Goal: Contribute content: Contribute content

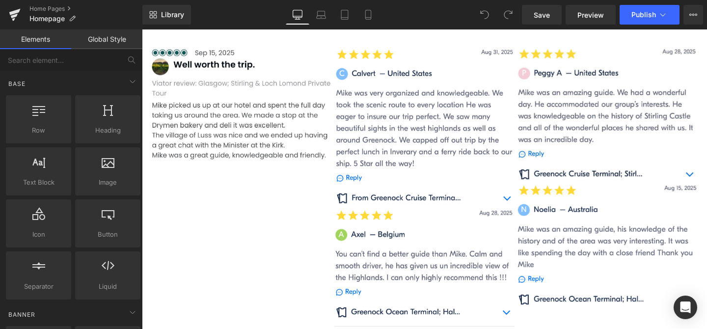
scroll to position [871, 0]
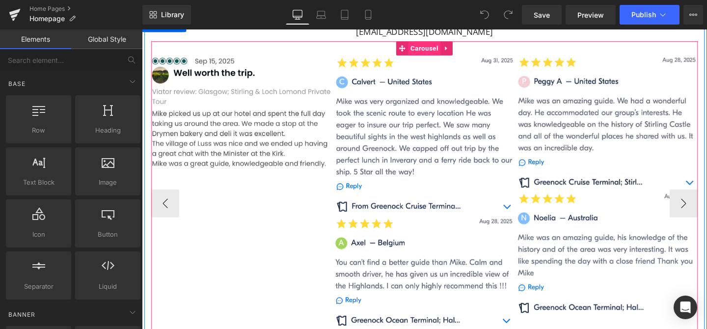
click at [440, 49] on span "Carousel" at bounding box center [438, 49] width 34 height 15
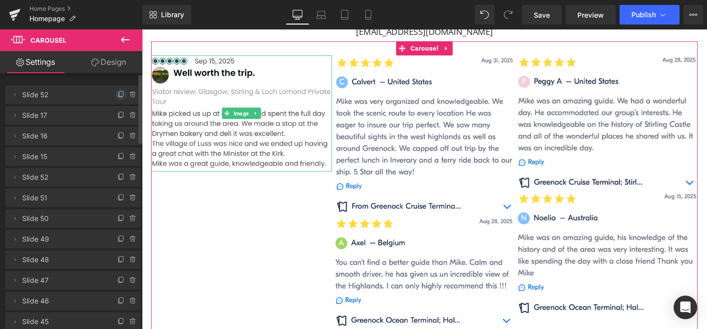
click at [117, 93] on icon at bounding box center [121, 95] width 8 height 8
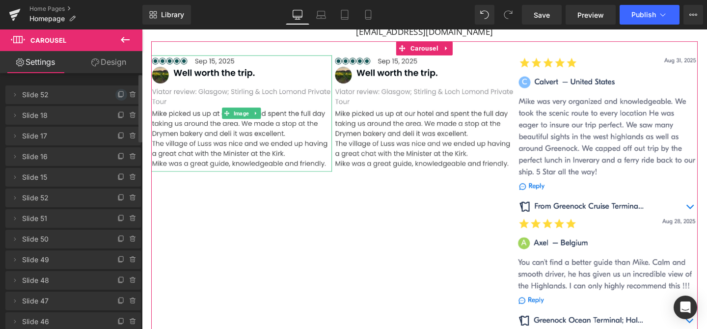
click at [117, 93] on icon at bounding box center [121, 95] width 8 height 8
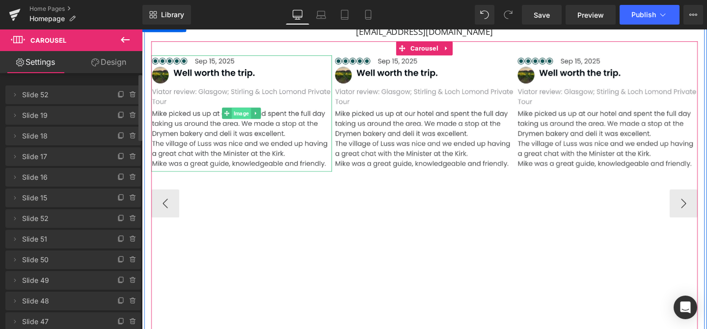
click at [247, 112] on span "Image" at bounding box center [247, 117] width 20 height 12
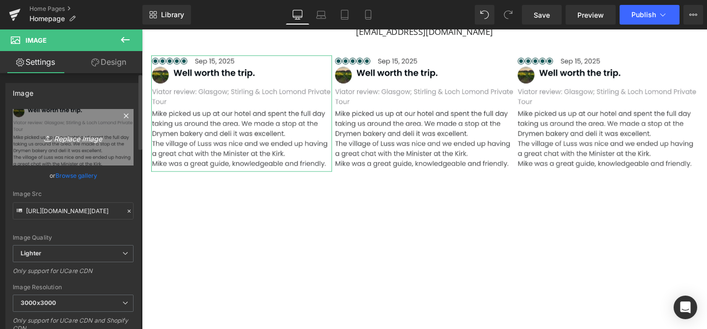
click at [85, 138] on icon "Replace Image" at bounding box center [73, 137] width 79 height 12
type input "C:\fakepath\[DATE].PNG"
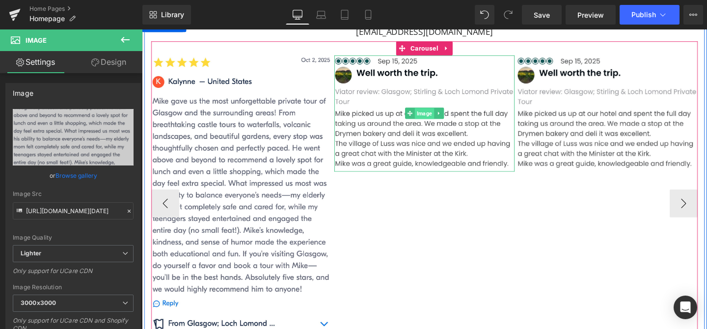
click at [437, 114] on span "Image" at bounding box center [438, 118] width 20 height 12
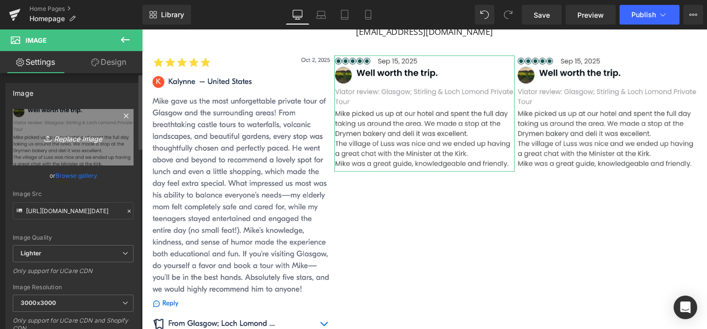
click at [82, 138] on icon "Replace Image" at bounding box center [73, 137] width 79 height 12
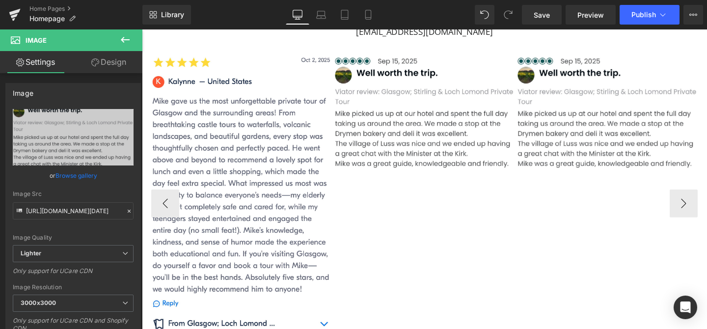
type input "C:\fakepath\[DATE].PNG"
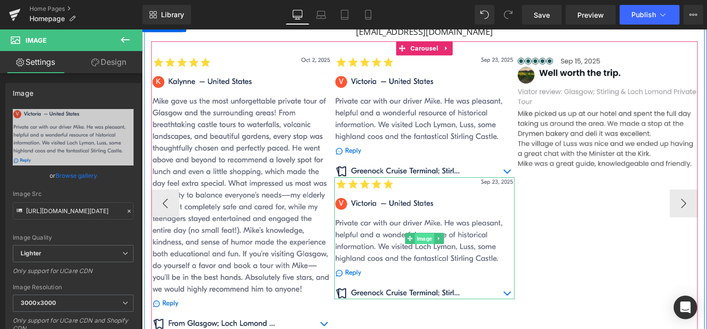
click at [440, 248] on span "Image" at bounding box center [438, 249] width 20 height 12
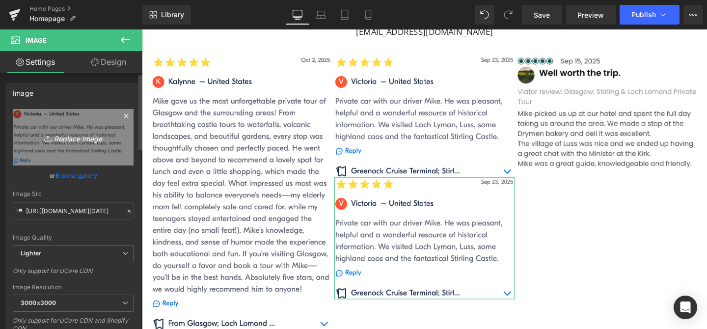
click at [93, 137] on icon "Replace Image" at bounding box center [73, 137] width 79 height 12
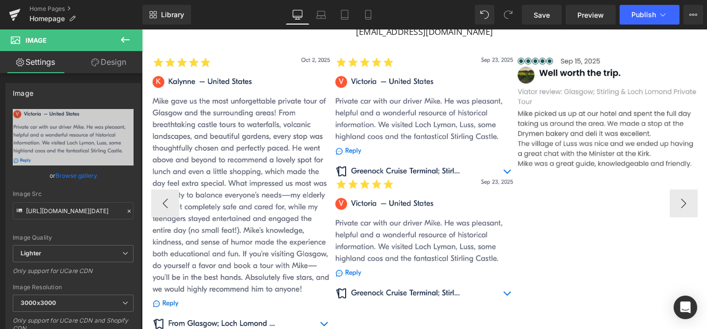
type input "C:\fakepath\[DATE].PNG"
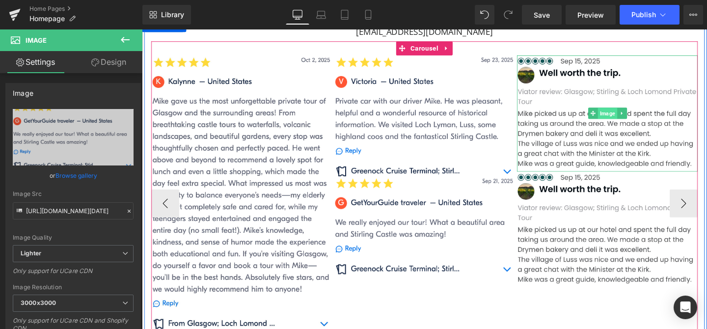
click at [631, 119] on span "Image" at bounding box center [631, 117] width 20 height 12
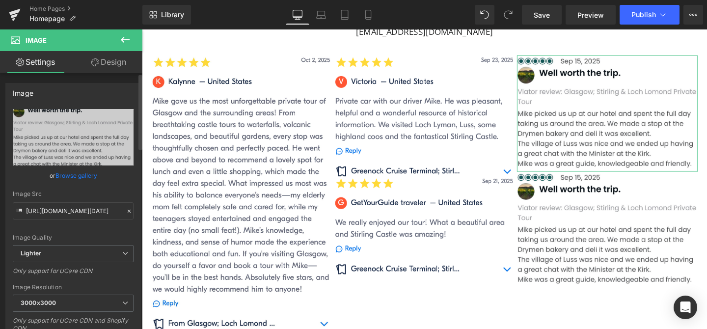
click at [75, 176] on link "Browse gallery" at bounding box center [76, 175] width 42 height 17
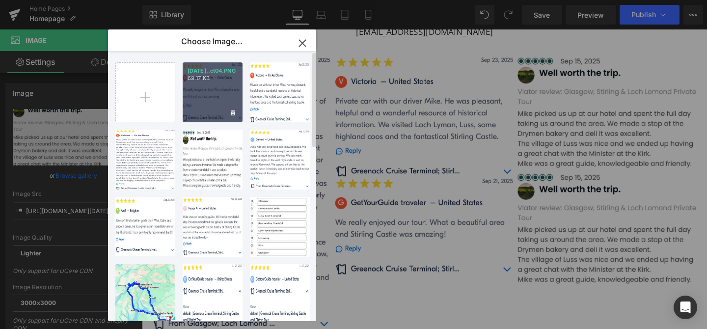
click at [205, 85] on div "[DATE]..ct04.PNG 69.17 KB" at bounding box center [213, 92] width 60 height 60
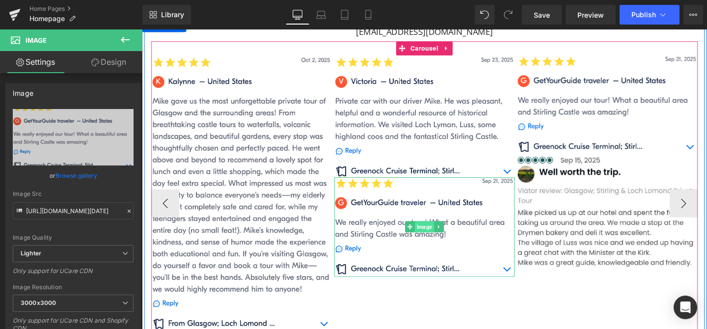
click at [438, 235] on span "Image" at bounding box center [438, 237] width 20 height 12
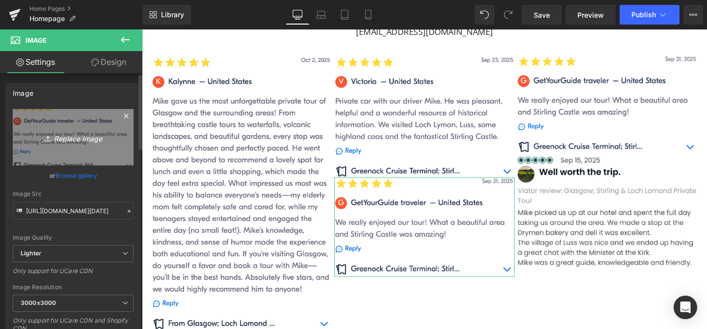
click at [85, 140] on icon "Replace Image" at bounding box center [73, 137] width 79 height 12
type input "C:\fakepath\[DATE].PNG"
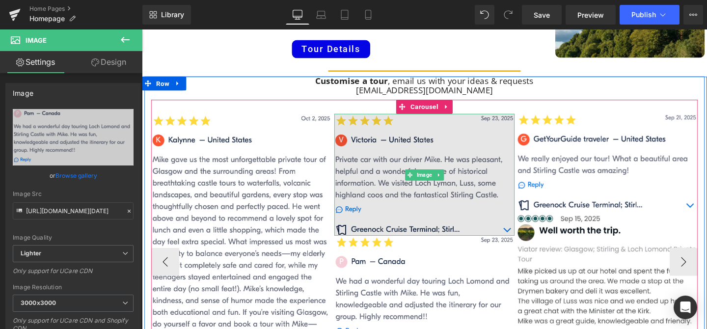
scroll to position [771, 0]
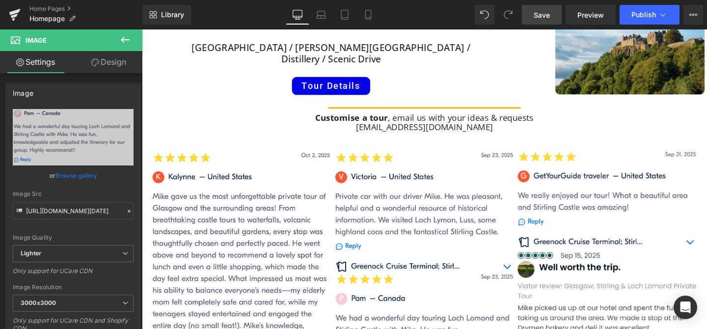
click at [549, 19] on span "Save" at bounding box center [541, 15] width 16 height 10
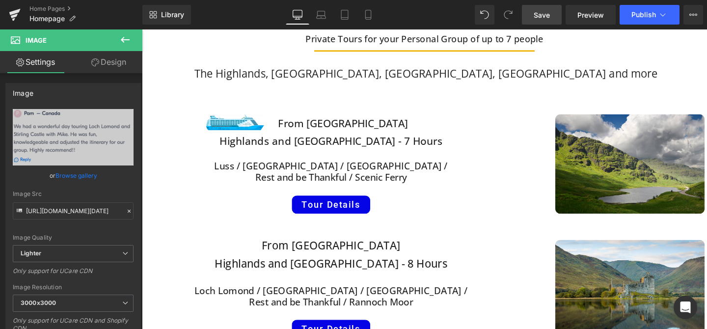
scroll to position [253, 0]
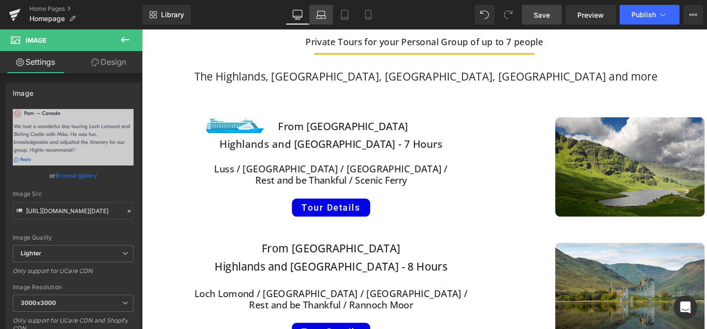
click at [321, 15] on icon at bounding box center [321, 15] width 10 height 10
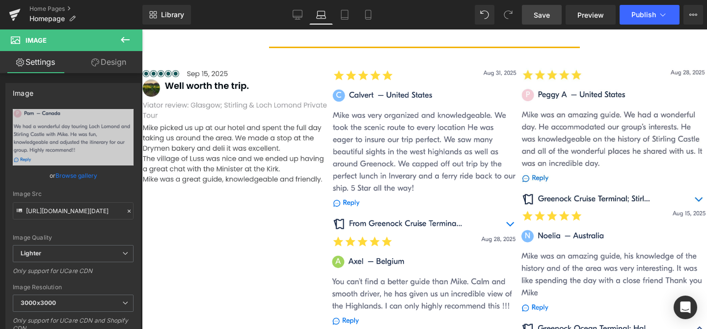
scroll to position [889, 0]
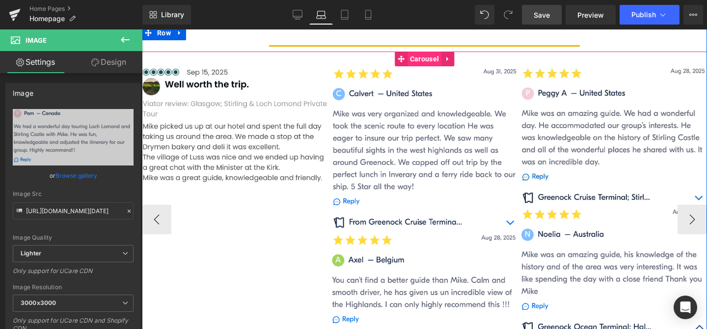
click at [426, 55] on span "Carousel" at bounding box center [424, 59] width 34 height 15
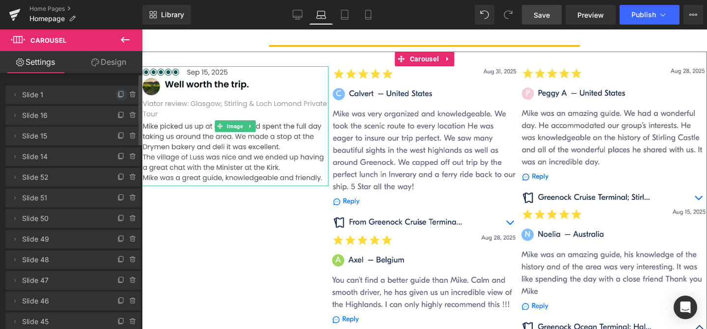
click at [117, 92] on icon at bounding box center [121, 95] width 8 height 8
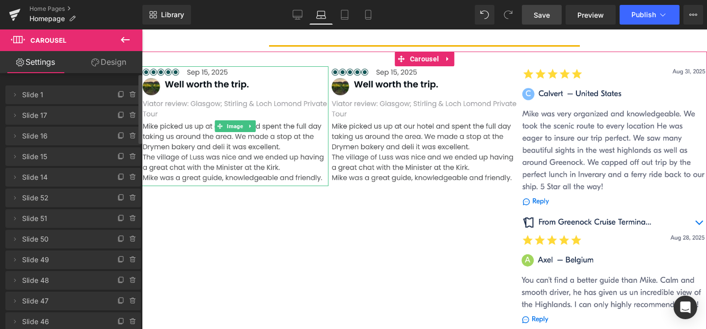
click at [117, 92] on icon at bounding box center [121, 95] width 8 height 8
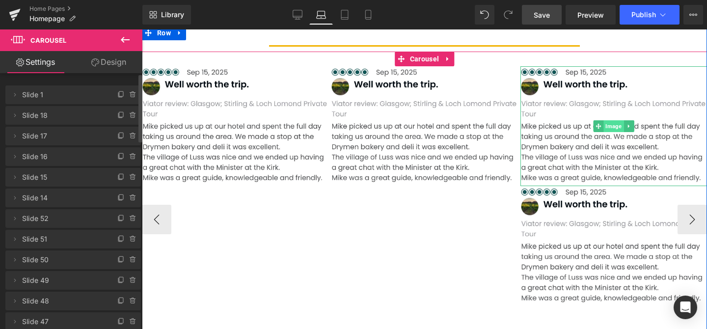
click at [613, 125] on span "Image" at bounding box center [613, 126] width 20 height 12
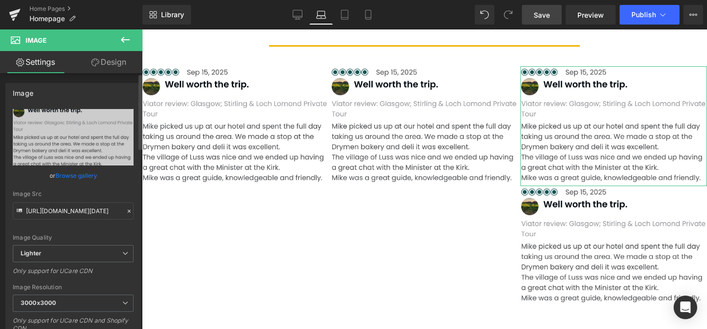
click at [74, 177] on link "Browse gallery" at bounding box center [76, 175] width 42 height 17
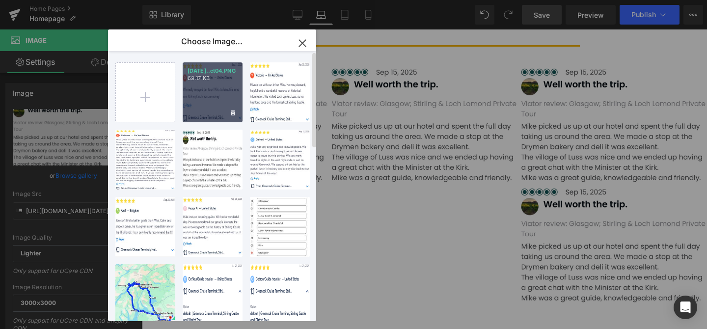
click at [210, 85] on div "[DATE]..ct04.PNG 69.17 KB" at bounding box center [213, 92] width 60 height 60
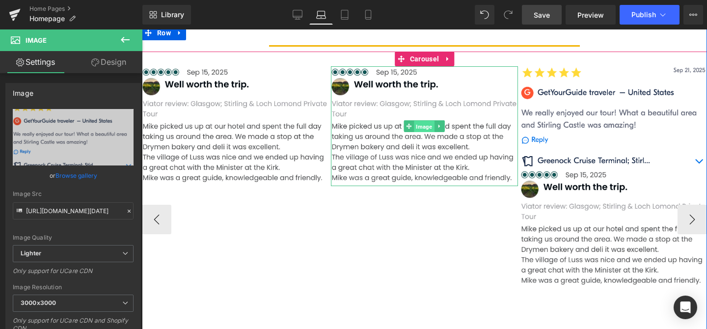
click at [424, 125] on span "Image" at bounding box center [424, 127] width 20 height 12
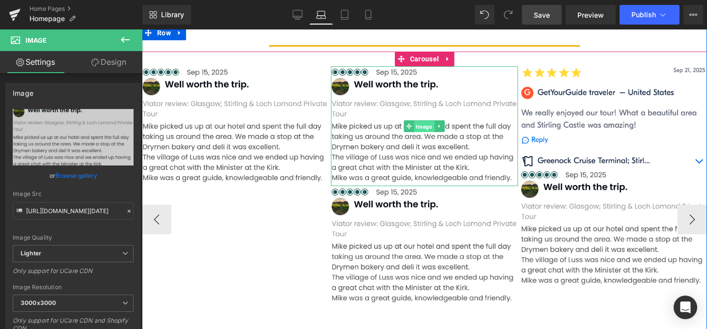
click at [427, 121] on span "Image" at bounding box center [424, 127] width 20 height 12
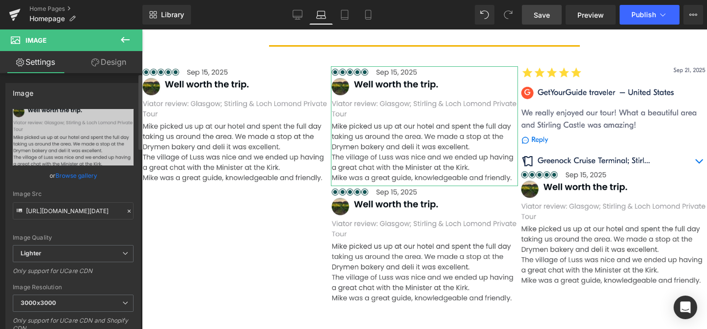
click at [73, 173] on link "Browse gallery" at bounding box center [76, 175] width 42 height 17
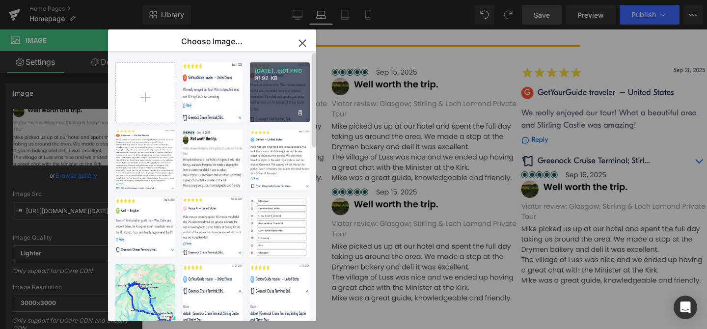
click at [276, 91] on div "[DATE]..ct01.PNG 91.92 KB" at bounding box center [280, 92] width 60 height 60
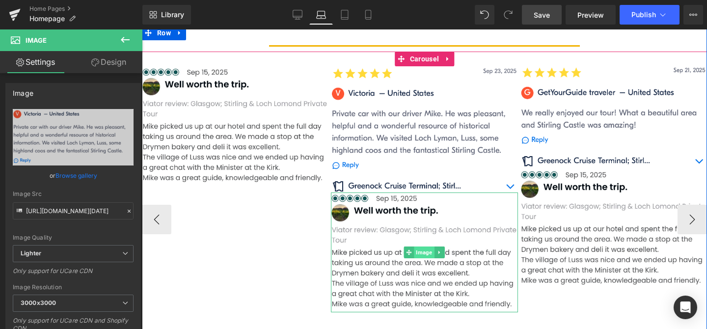
click at [425, 249] on span "Image" at bounding box center [424, 252] width 20 height 12
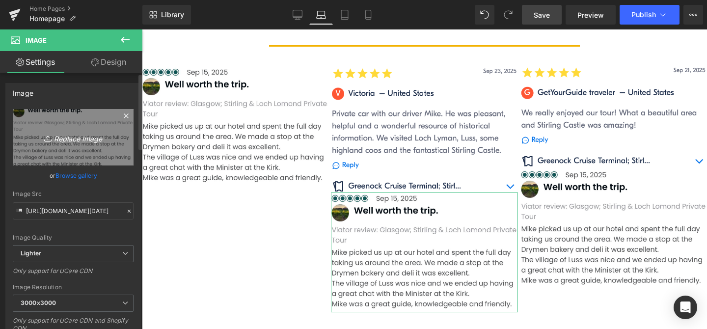
click at [95, 140] on icon "Replace Image" at bounding box center [73, 137] width 79 height 12
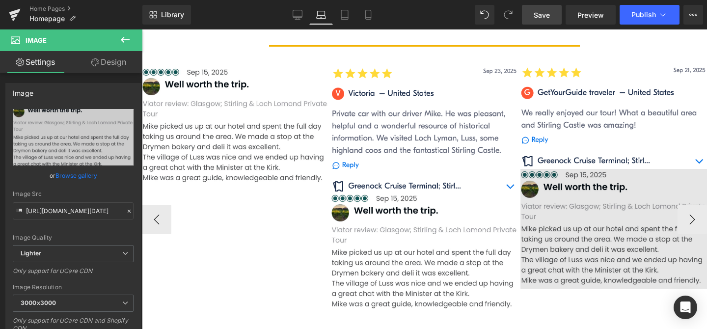
type input "C:\fakepath\[DATE].PNG"
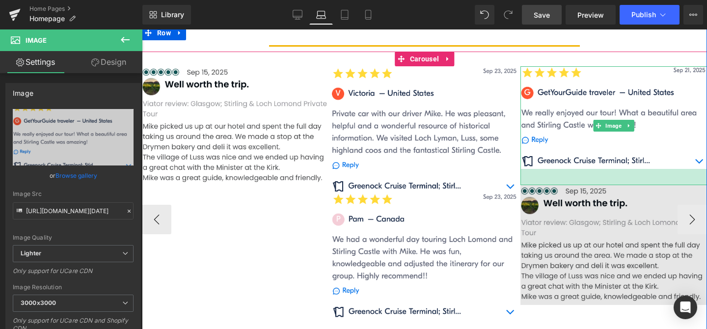
drag, startPoint x: 648, startPoint y: 168, endPoint x: 647, endPoint y: 184, distance: 16.2
click at [647, 184] on div "33px" at bounding box center [613, 177] width 186 height 16
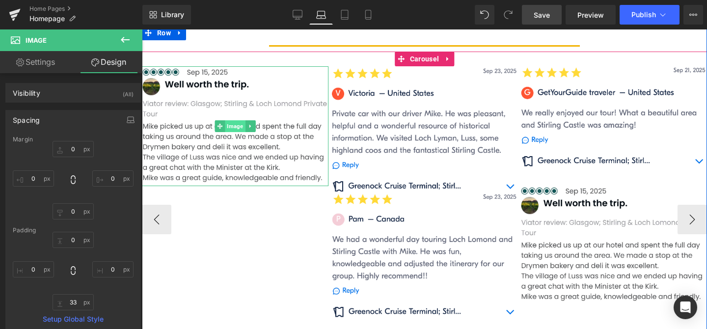
click at [237, 126] on span "Image" at bounding box center [235, 126] width 20 height 12
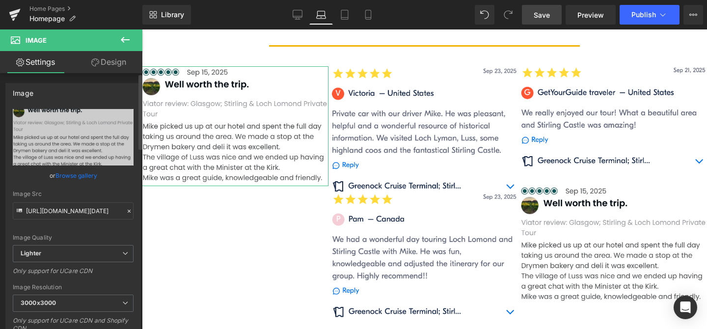
click at [68, 175] on link "Browse gallery" at bounding box center [76, 175] width 42 height 17
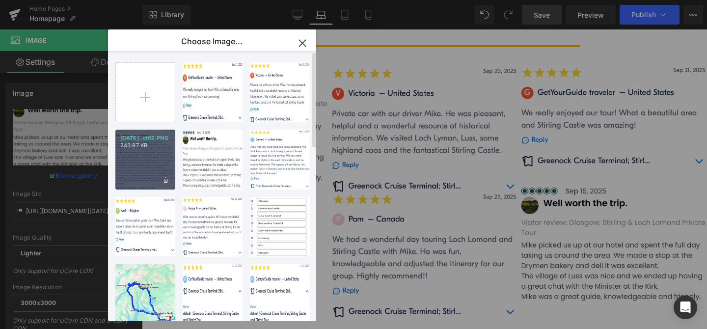
click at [144, 151] on div "[DATE]..ct02.PNG 243.97 KB" at bounding box center [145, 160] width 60 height 60
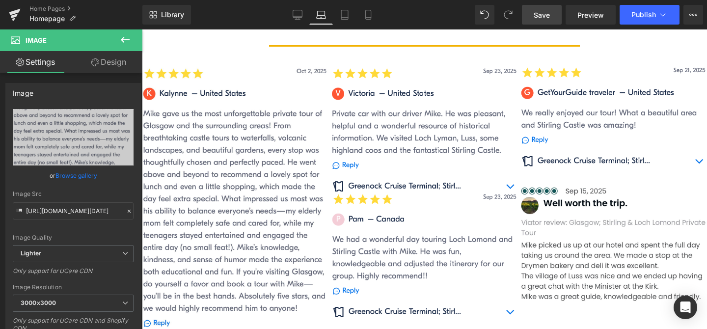
click at [543, 16] on span "Save" at bounding box center [541, 15] width 16 height 10
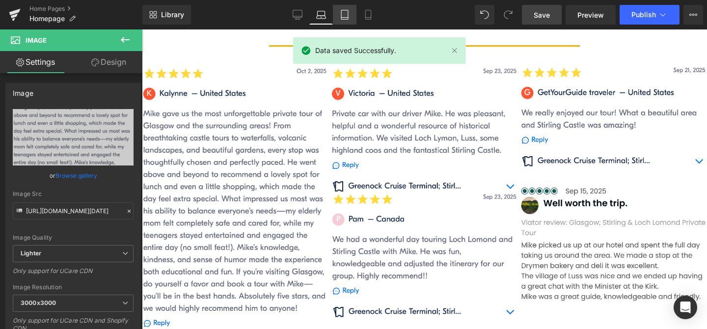
click at [347, 12] on icon at bounding box center [345, 15] width 10 height 10
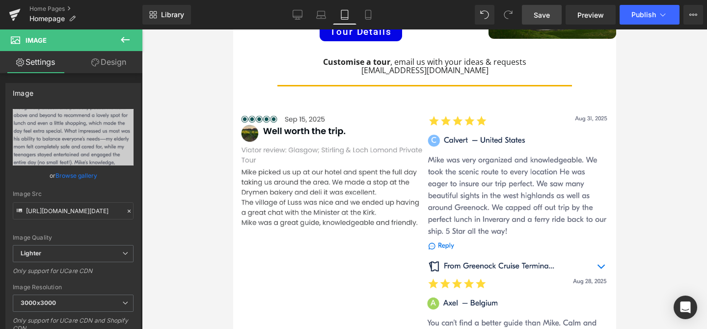
scroll to position [721, 0]
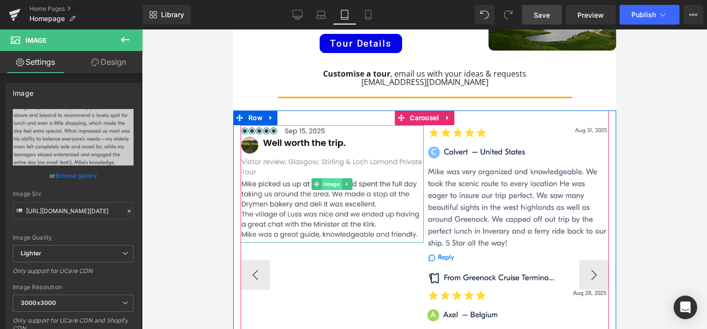
click at [334, 178] on span "Image" at bounding box center [331, 184] width 20 height 12
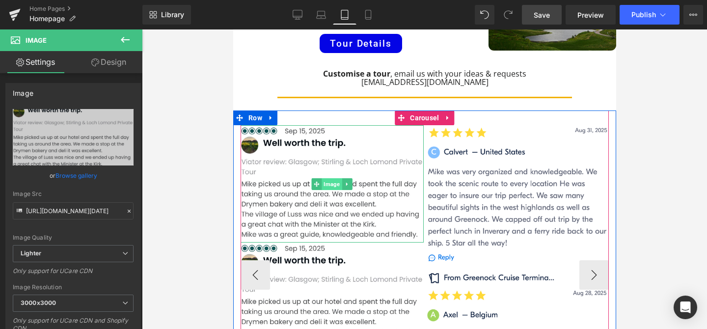
click at [332, 178] on span "Image" at bounding box center [331, 184] width 20 height 12
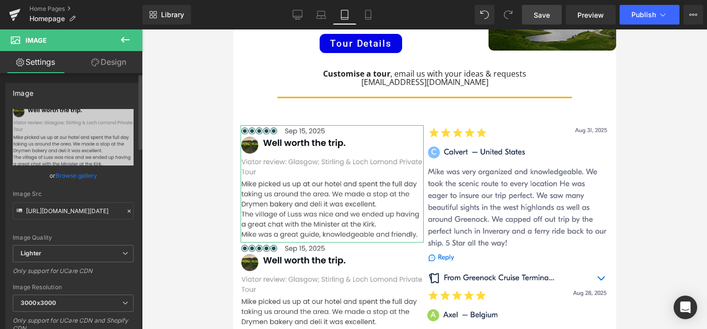
click at [66, 174] on link "Browse gallery" at bounding box center [76, 175] width 42 height 17
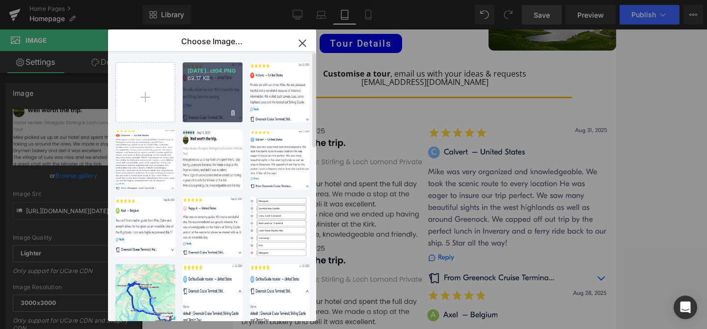
click at [237, 98] on div "[DATE]..ct04.PNG 69.17 KB" at bounding box center [213, 92] width 60 height 60
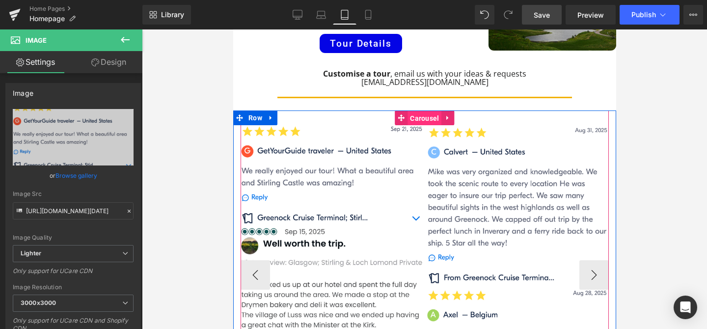
click at [426, 111] on span "Carousel" at bounding box center [424, 118] width 34 height 15
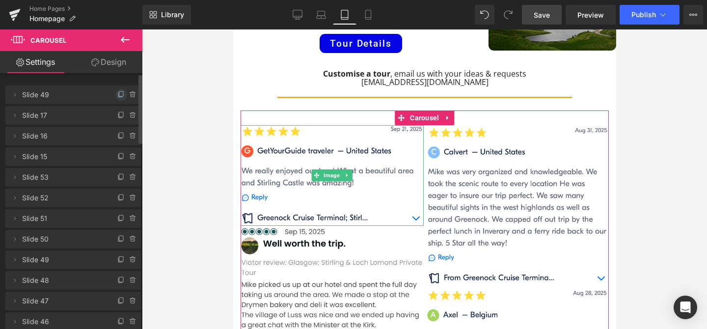
click at [117, 90] on span at bounding box center [121, 95] width 12 height 12
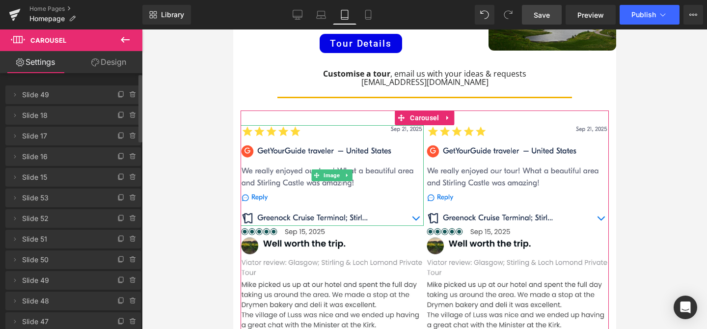
click at [117, 90] on span at bounding box center [121, 95] width 12 height 12
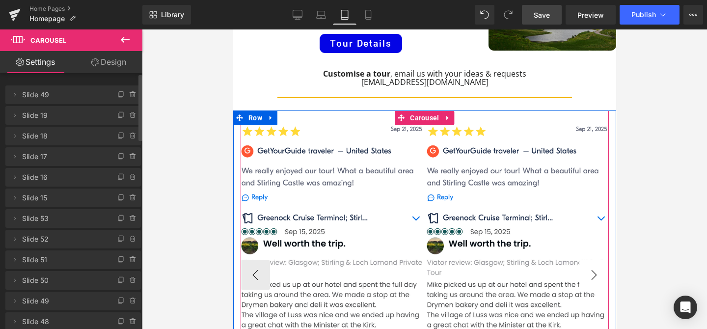
click at [595, 260] on button "›" at bounding box center [593, 274] width 29 height 29
click at [252, 260] on button "‹" at bounding box center [254, 274] width 29 height 29
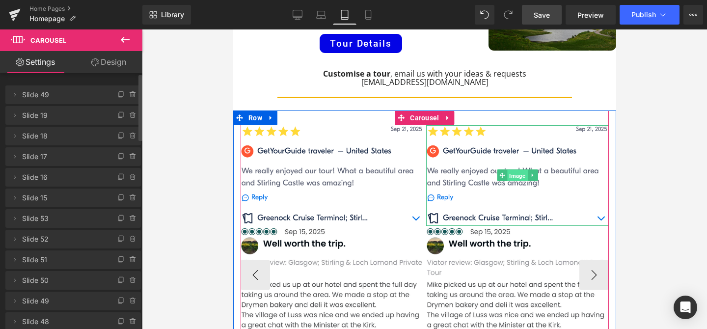
click at [519, 170] on span "Image" at bounding box center [516, 176] width 20 height 12
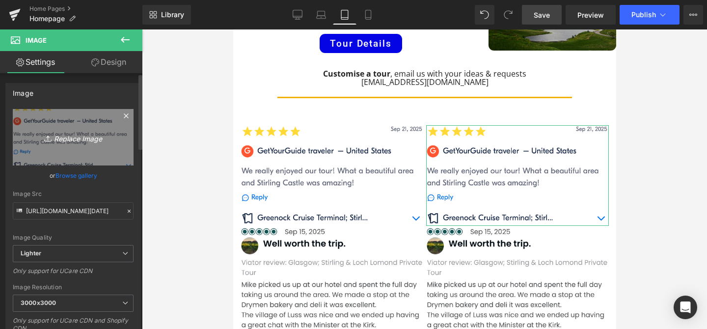
click at [85, 141] on icon "Replace Image" at bounding box center [73, 137] width 79 height 12
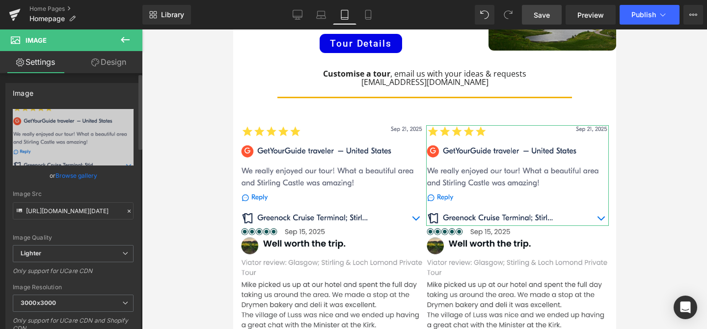
click at [65, 174] on link "Browse gallery" at bounding box center [76, 175] width 42 height 17
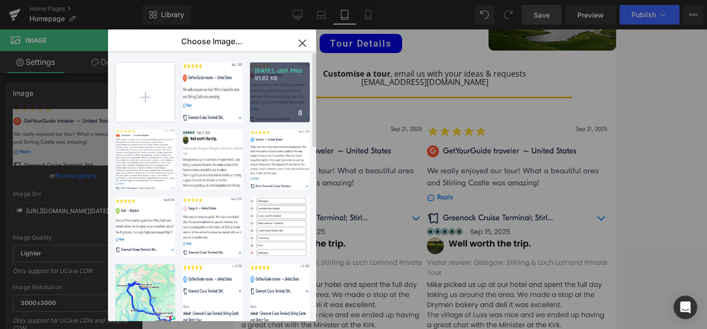
click at [269, 97] on div "[DATE]..ct01.PNG 91.92 KB" at bounding box center [280, 92] width 60 height 60
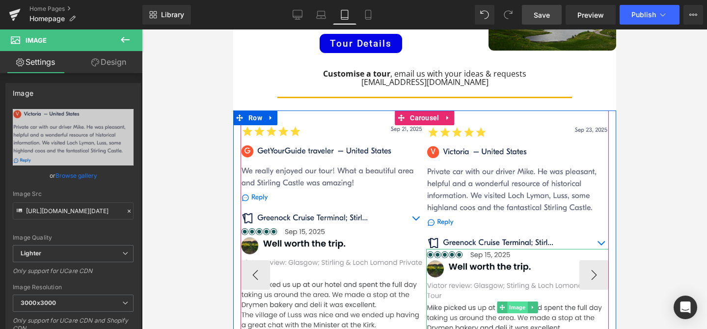
click at [522, 301] on span "Image" at bounding box center [516, 307] width 20 height 12
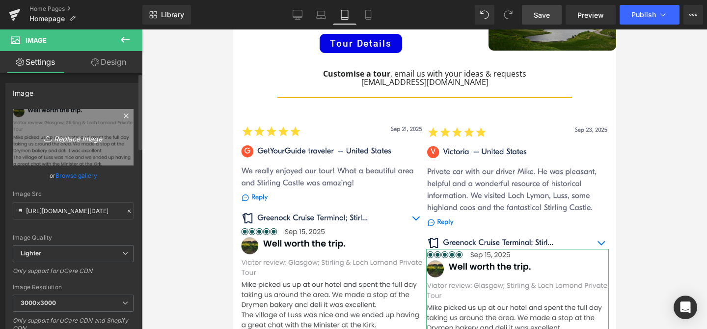
click at [87, 139] on icon "Replace Image" at bounding box center [73, 137] width 79 height 12
type input "C:\fakepath\[DATE].PNG"
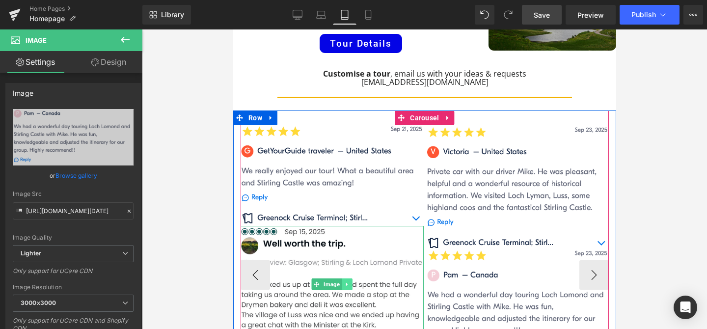
click at [348, 281] on icon at bounding box center [346, 284] width 5 height 6
click at [352, 282] on icon at bounding box center [351, 284] width 5 height 5
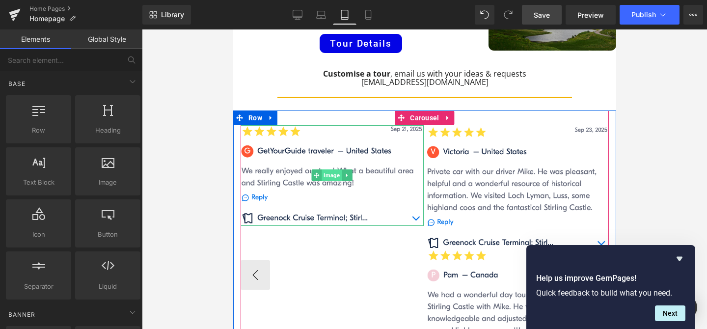
click at [331, 169] on span "Image" at bounding box center [331, 175] width 20 height 12
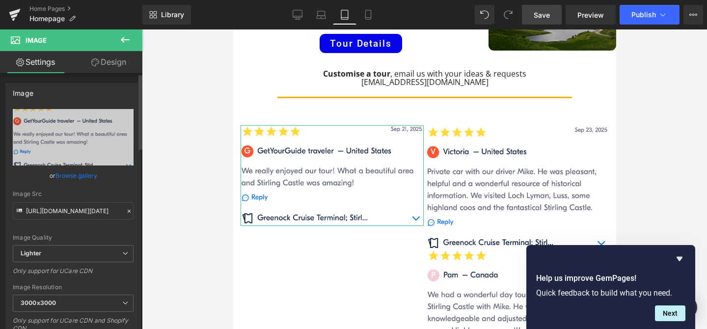
click at [89, 175] on link "Browse gallery" at bounding box center [76, 175] width 42 height 17
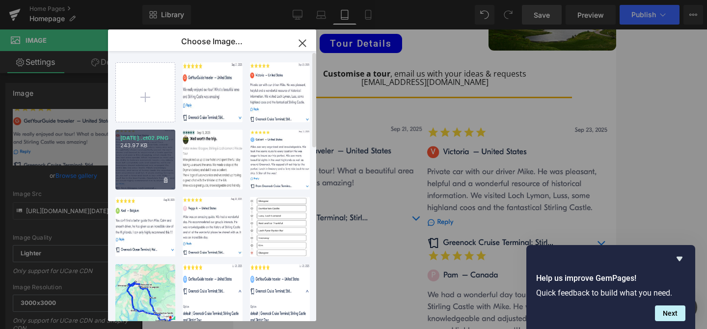
click at [149, 154] on div "[DATE]..ct02.PNG 243.97 KB" at bounding box center [145, 160] width 60 height 60
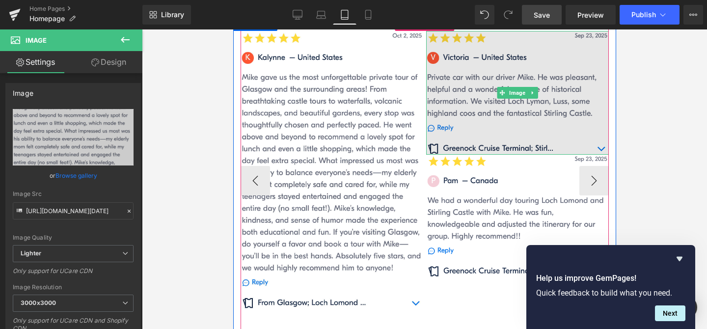
scroll to position [815, 0]
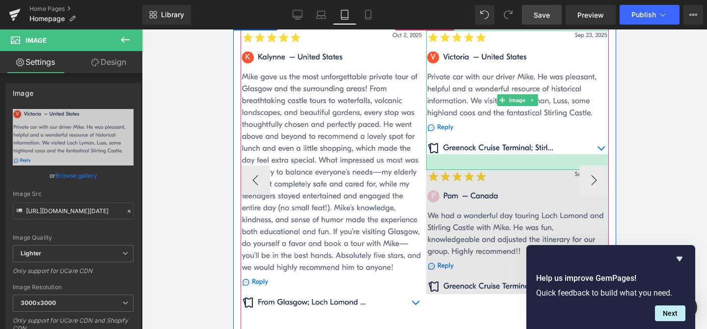
drag, startPoint x: 527, startPoint y: 109, endPoint x: 527, endPoint y: 125, distance: 15.7
click at [527, 154] on div "32px" at bounding box center [516, 162] width 183 height 16
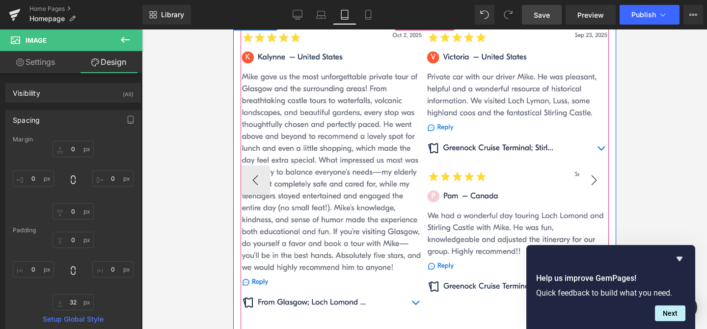
click at [597, 165] on button "›" at bounding box center [593, 179] width 29 height 29
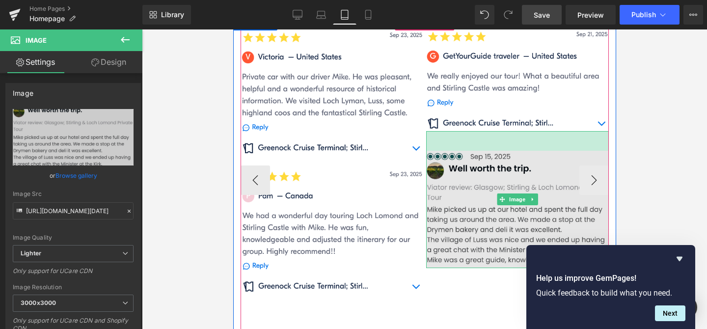
drag, startPoint x: 542, startPoint y: 87, endPoint x: 544, endPoint y: 107, distance: 19.7
click at [544, 131] on div "Image 40px" at bounding box center [516, 199] width 183 height 137
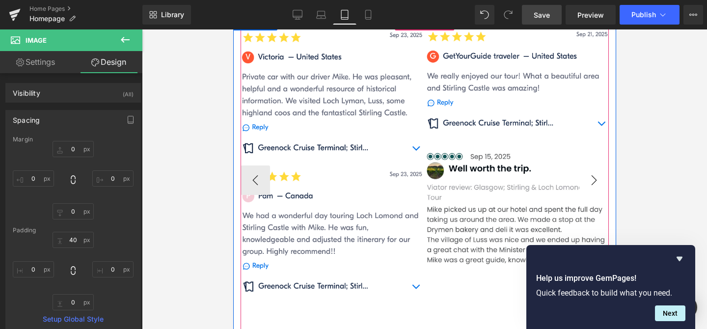
click at [593, 165] on button "›" at bounding box center [593, 179] width 29 height 29
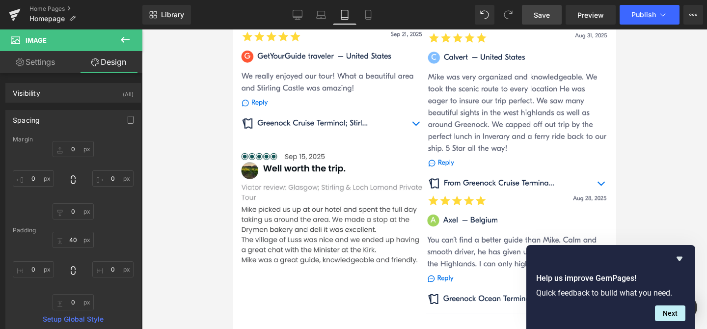
click at [545, 18] on span "Save" at bounding box center [541, 15] width 16 height 10
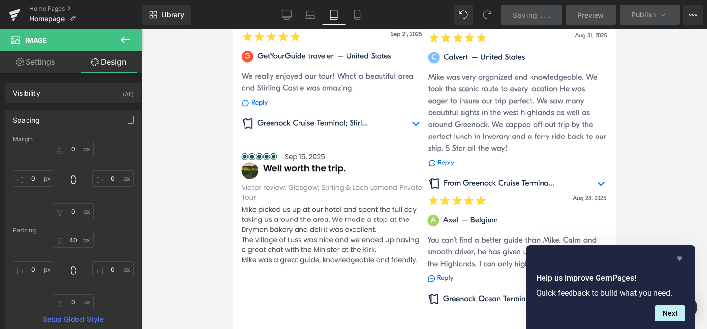
click at [677, 257] on icon "Hide survey" at bounding box center [679, 259] width 6 height 4
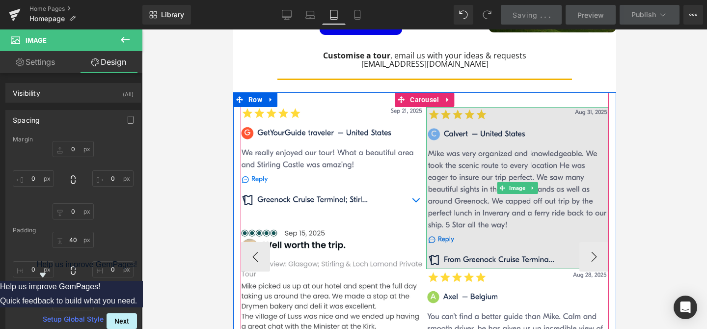
scroll to position [736, 0]
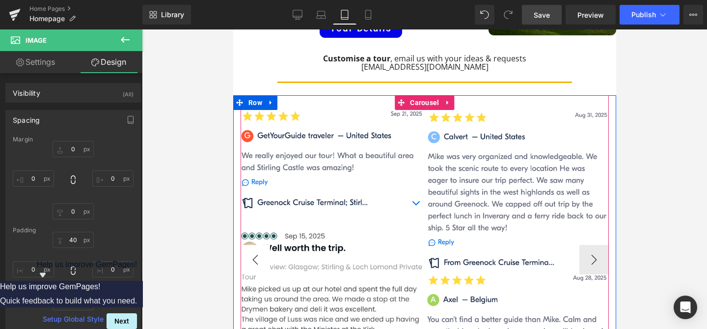
click at [252, 245] on button "‹" at bounding box center [254, 259] width 29 height 29
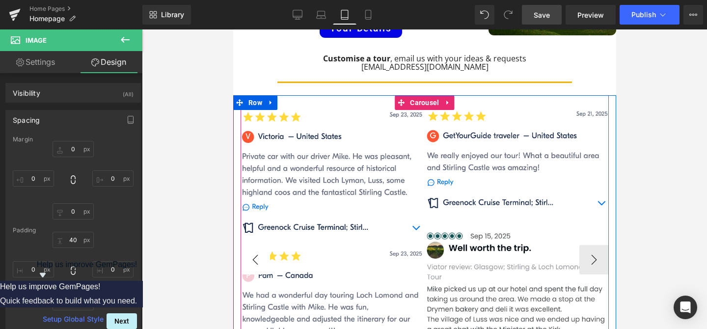
click at [254, 245] on button "‹" at bounding box center [254, 259] width 29 height 29
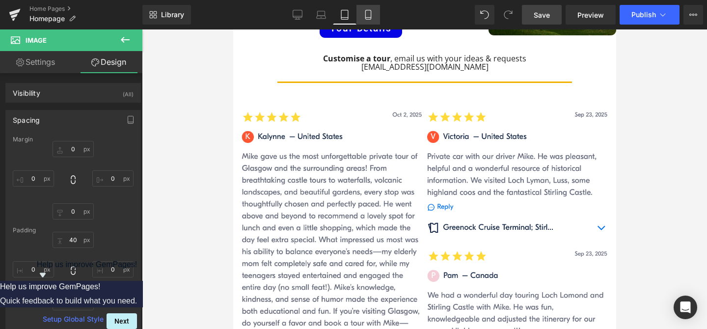
click at [368, 16] on icon at bounding box center [368, 15] width 10 height 10
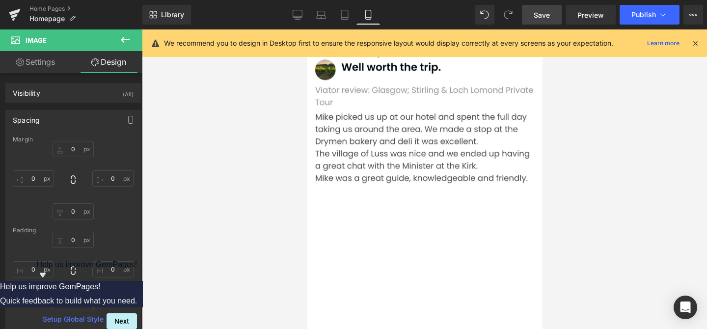
scroll to position [1020, 0]
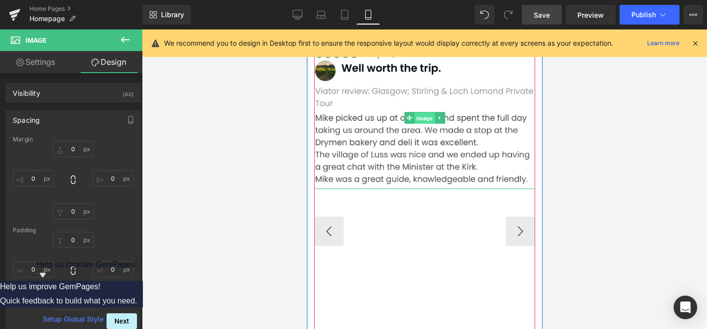
click at [424, 112] on span "Image" at bounding box center [424, 118] width 20 height 12
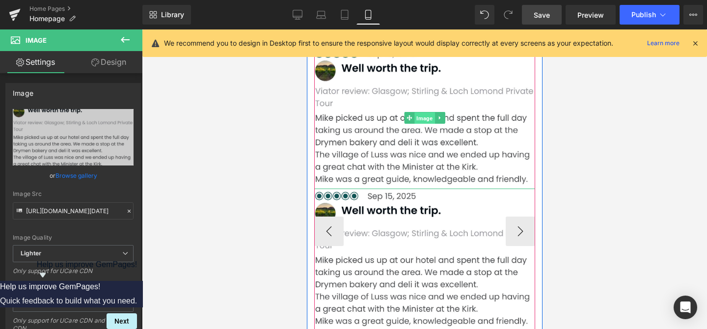
click at [427, 112] on span "Image" at bounding box center [424, 118] width 20 height 12
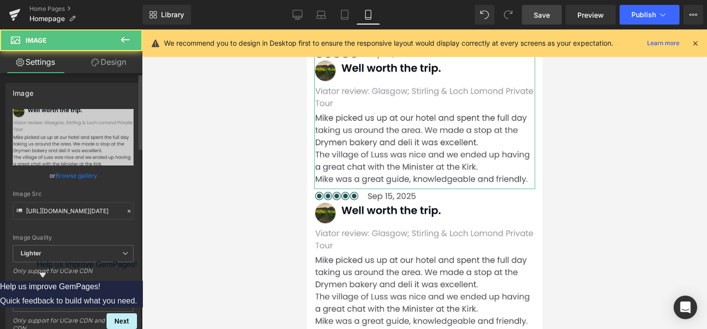
click at [83, 174] on link "Browse gallery" at bounding box center [76, 175] width 42 height 17
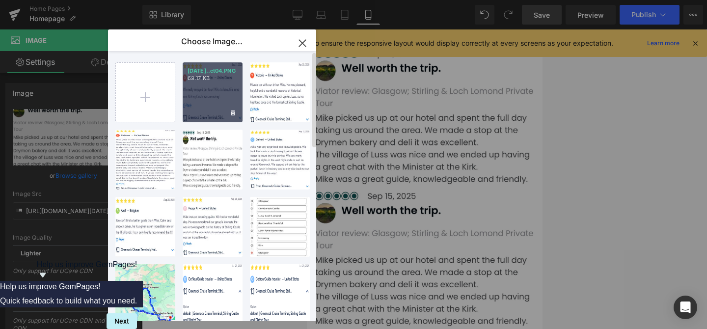
click at [217, 94] on div "[DATE]..ct04.PNG 69.17 KB" at bounding box center [213, 92] width 60 height 60
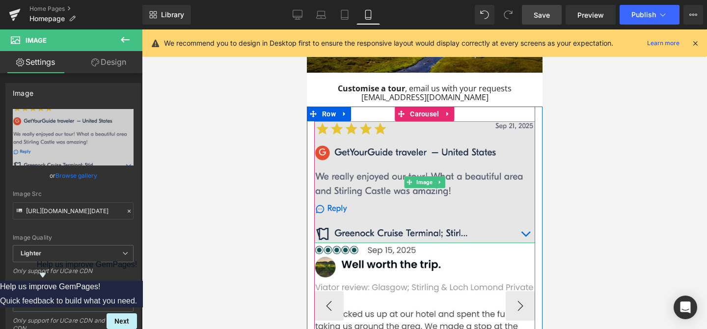
scroll to position [947, 0]
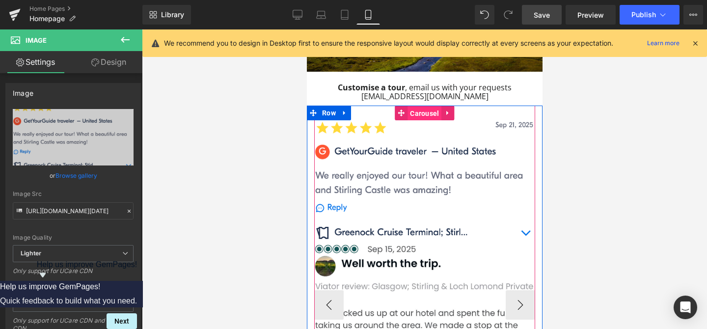
click at [424, 106] on span "Carousel" at bounding box center [424, 113] width 34 height 15
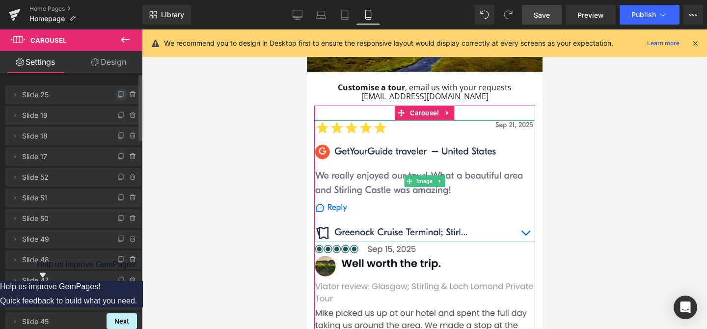
click at [118, 91] on icon at bounding box center [121, 95] width 8 height 8
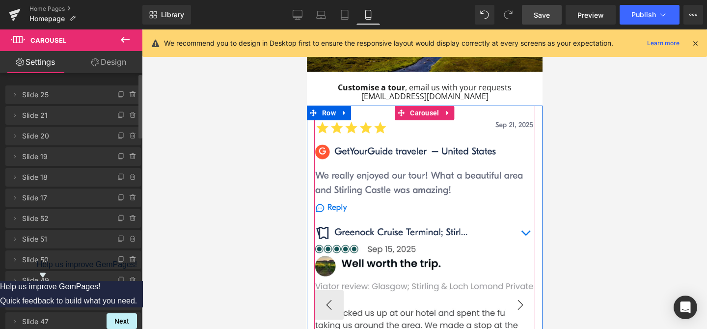
click at [521, 290] on button "›" at bounding box center [519, 304] width 29 height 29
click at [327, 290] on button "‹" at bounding box center [328, 304] width 29 height 29
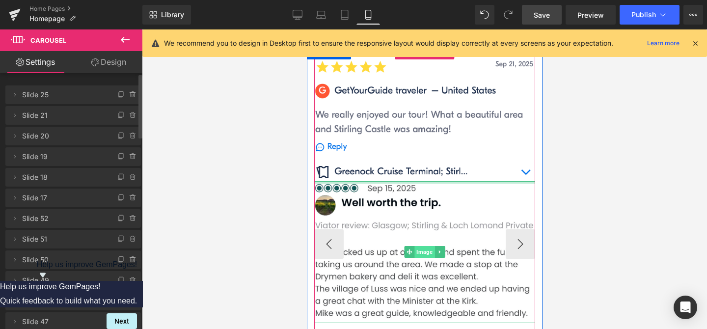
scroll to position [1007, 0]
click at [422, 246] on span "Image" at bounding box center [424, 252] width 20 height 12
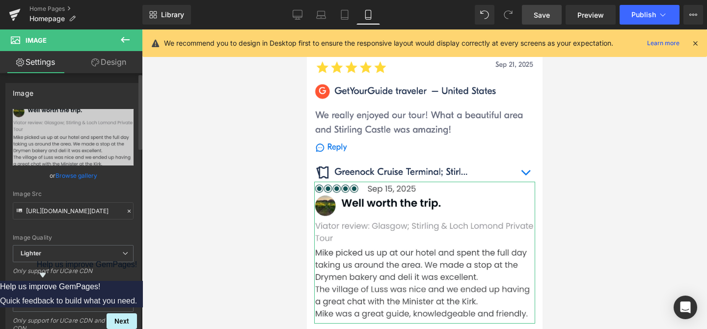
click at [87, 175] on link "Browse gallery" at bounding box center [76, 175] width 42 height 17
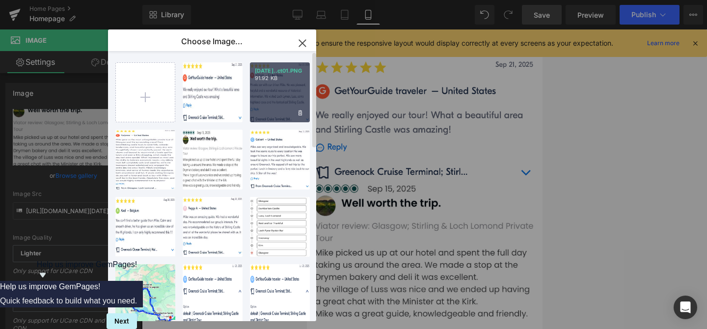
click at [268, 110] on div "[DATE]..ct01.PNG 91.92 KB" at bounding box center [280, 92] width 60 height 60
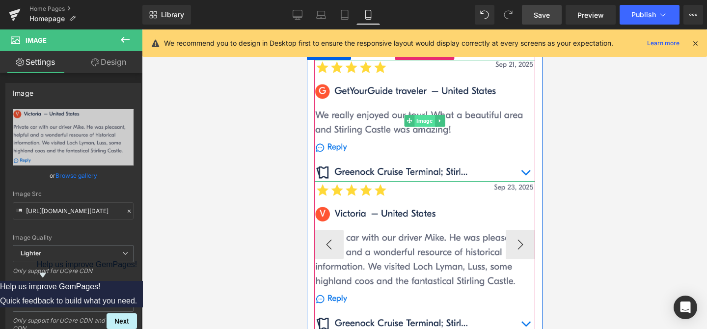
click at [424, 115] on span "Image" at bounding box center [424, 121] width 20 height 12
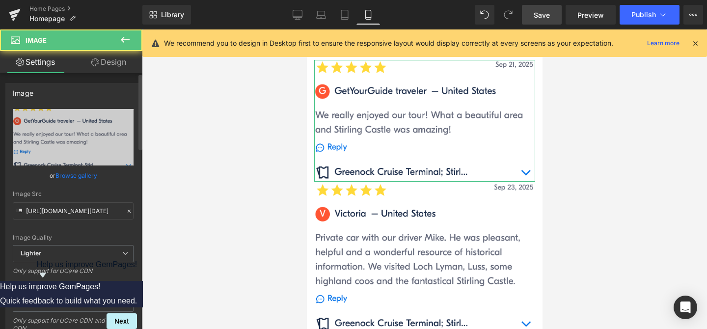
click at [85, 175] on link "Browse gallery" at bounding box center [76, 175] width 42 height 17
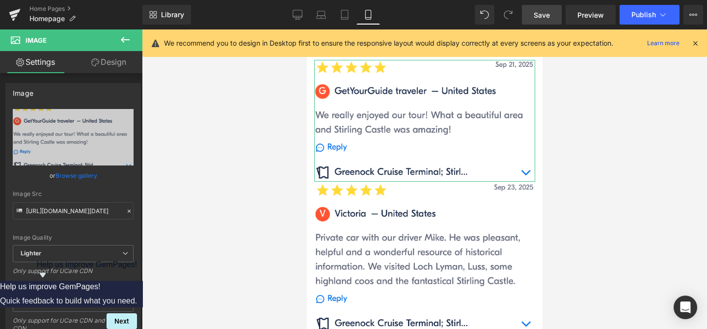
click at [84, 0] on div "Image You are previewing how the will restyle your page. You can not edit Eleme…" at bounding box center [353, 0] width 707 height 0
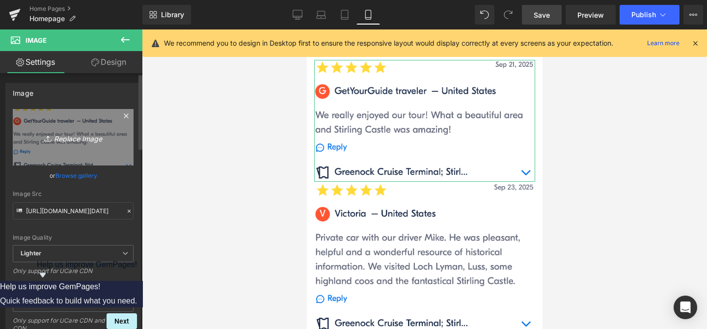
click at [91, 140] on icon "Replace Image" at bounding box center [73, 137] width 79 height 12
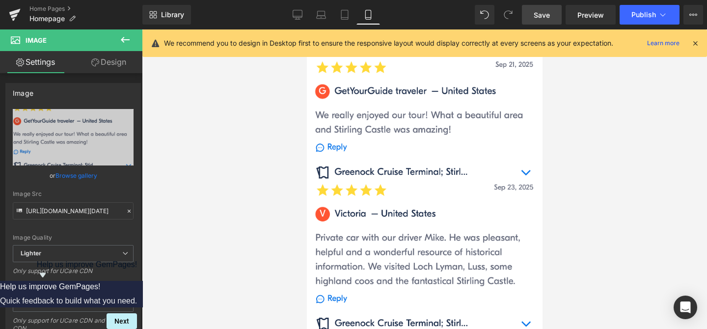
type input "C:\fakepath\[DATE].PNG"
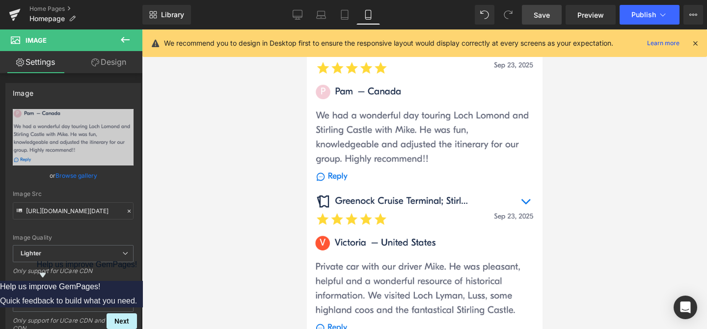
click at [694, 40] on icon at bounding box center [694, 43] width 9 height 9
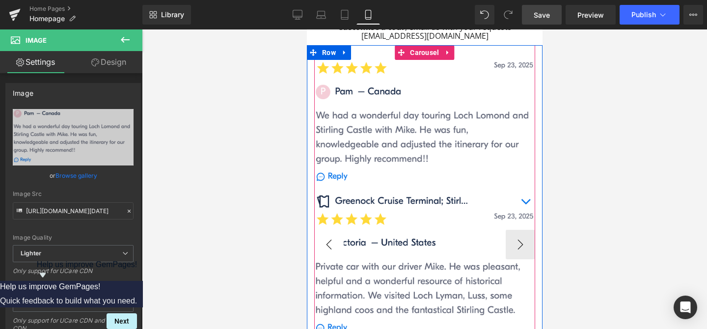
click at [330, 230] on button "‹" at bounding box center [328, 244] width 29 height 29
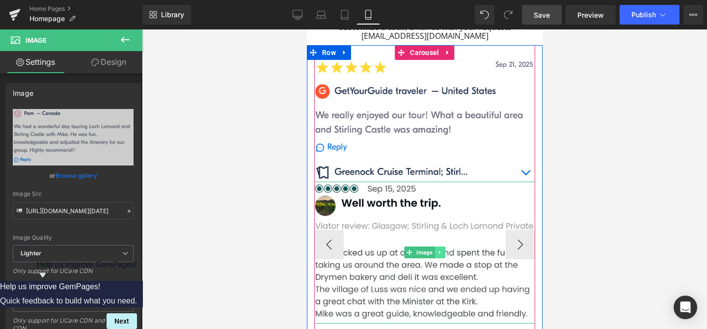
click at [444, 246] on link at bounding box center [439, 252] width 10 height 12
click at [444, 250] on icon at bounding box center [444, 252] width 5 height 5
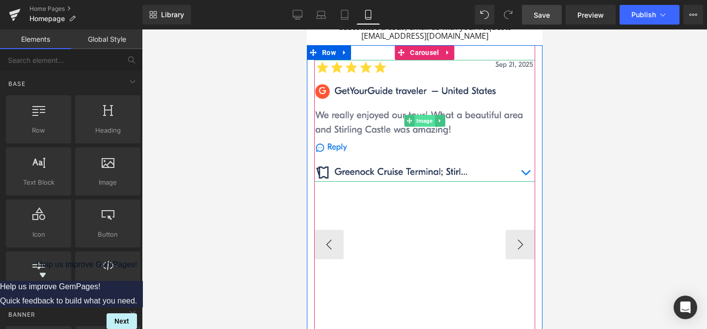
click at [422, 115] on span "Image" at bounding box center [424, 121] width 20 height 12
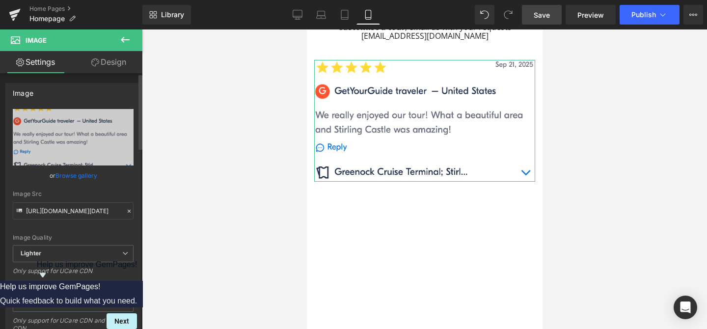
click at [71, 175] on link "Browse gallery" at bounding box center [76, 175] width 42 height 17
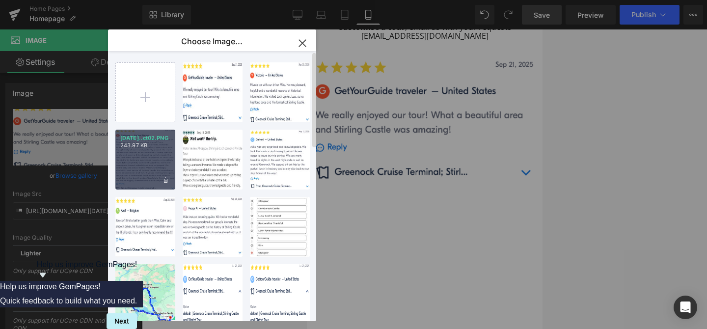
click at [132, 155] on div "[DATE]..ct02.PNG 243.97 KB" at bounding box center [145, 160] width 60 height 60
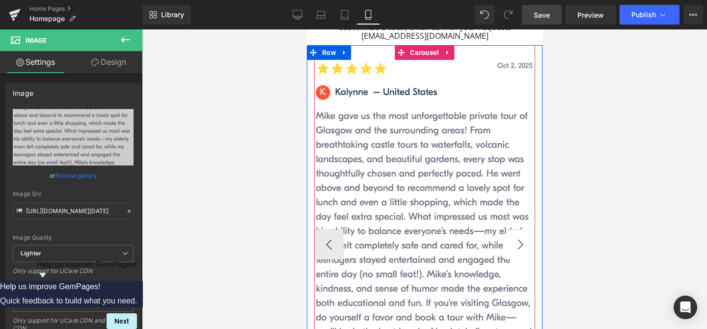
click at [520, 230] on button "›" at bounding box center [519, 244] width 29 height 29
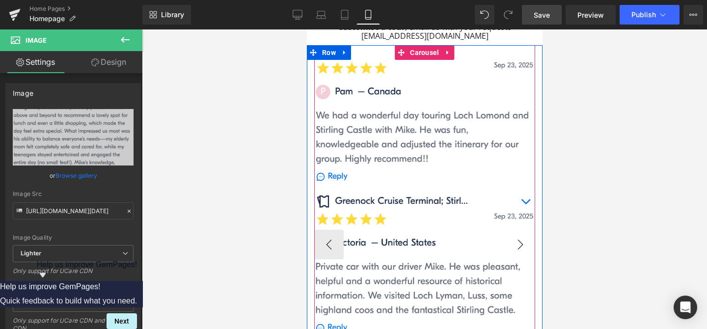
click at [520, 230] on button "›" at bounding box center [519, 244] width 29 height 29
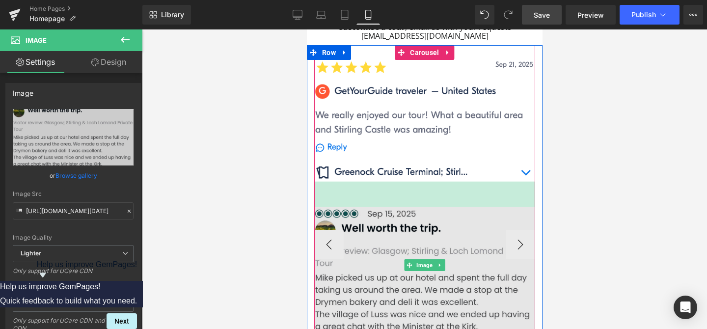
drag, startPoint x: 459, startPoint y: 151, endPoint x: 456, endPoint y: 176, distance: 25.1
click at [456, 182] on div "Image 51px" at bounding box center [424, 265] width 221 height 167
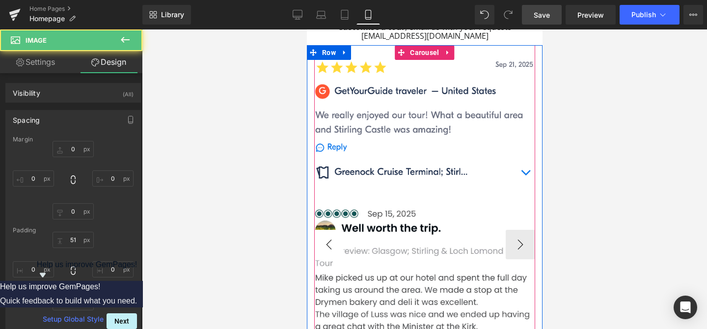
click at [332, 230] on button "‹" at bounding box center [328, 244] width 29 height 29
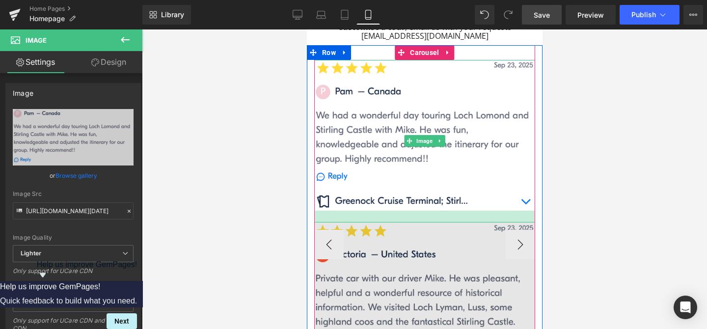
drag, startPoint x: 385, startPoint y: 179, endPoint x: 384, endPoint y: 190, distance: 11.9
click at [384, 210] on div at bounding box center [424, 216] width 221 height 12
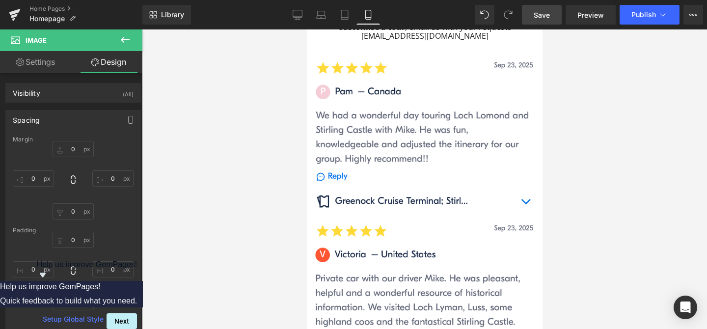
click at [543, 18] on span "Save" at bounding box center [541, 15] width 16 height 10
click at [651, 12] on span "Publish" at bounding box center [643, 15] width 25 height 8
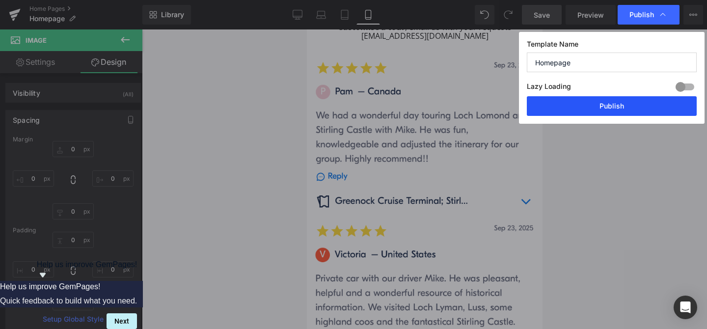
click at [614, 105] on button "Publish" at bounding box center [611, 106] width 170 height 20
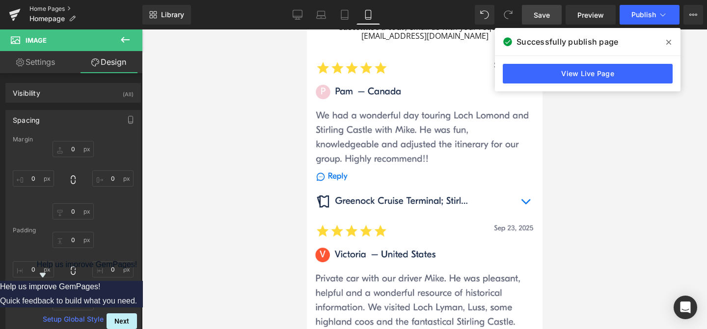
click at [63, 6] on link "Home Pages" at bounding box center [85, 9] width 113 height 8
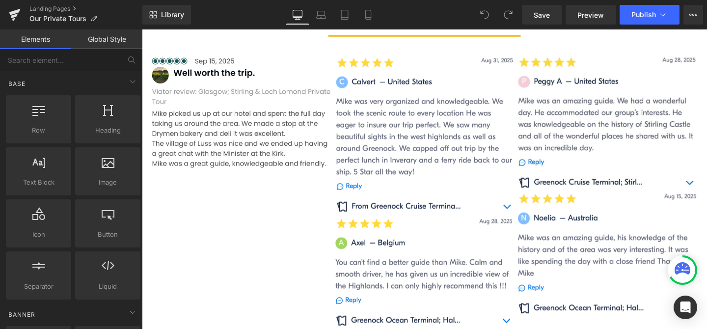
scroll to position [907, 0]
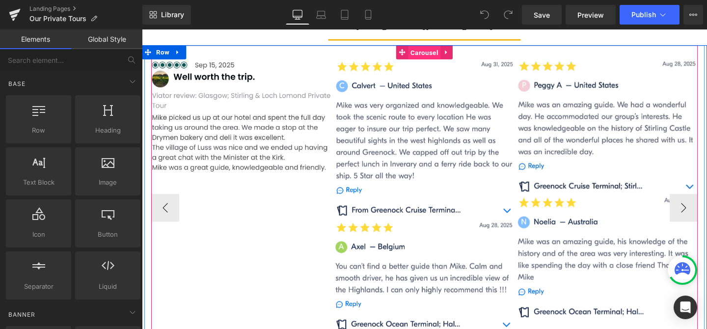
click at [440, 55] on span "Carousel" at bounding box center [438, 54] width 34 height 15
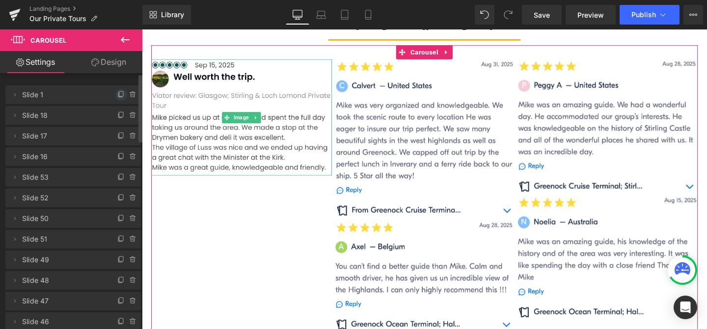
click at [117, 94] on icon at bounding box center [121, 95] width 8 height 8
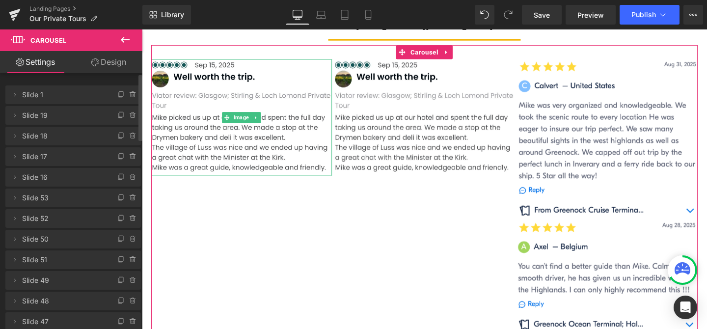
click at [117, 94] on icon at bounding box center [121, 95] width 8 height 8
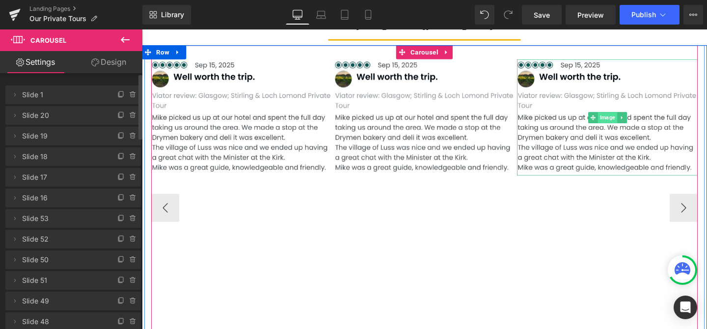
click at [629, 123] on span "Image" at bounding box center [631, 122] width 20 height 12
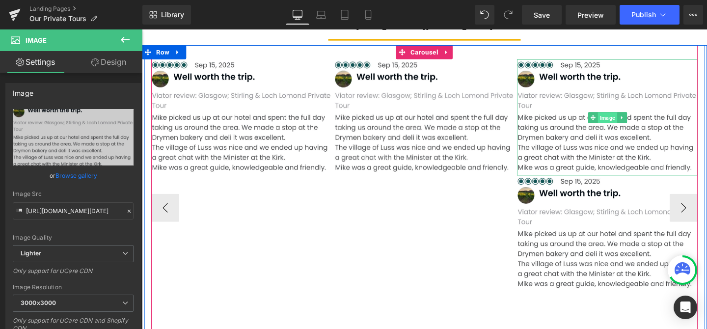
click at [630, 120] on span "Image" at bounding box center [631, 122] width 20 height 12
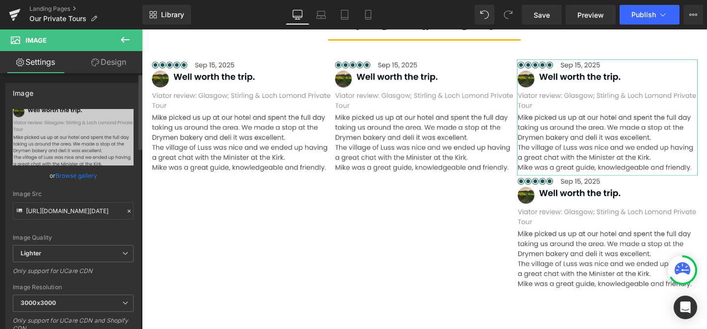
click at [74, 173] on link "Browse gallery" at bounding box center [76, 175] width 42 height 17
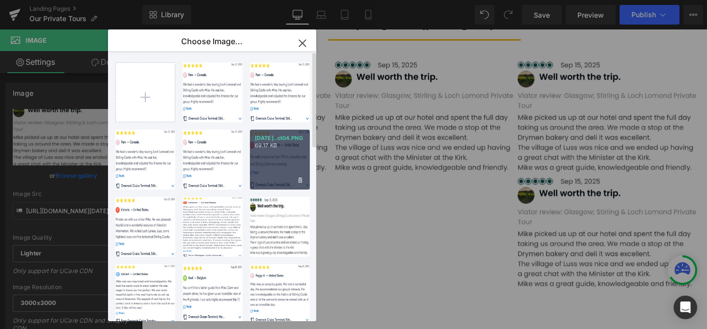
click at [278, 156] on div "[DATE]..ct04.PNG 69.17 KB" at bounding box center [280, 160] width 60 height 60
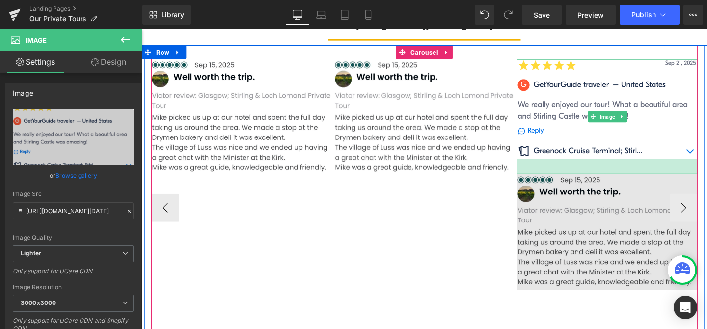
drag, startPoint x: 669, startPoint y: 165, endPoint x: 668, endPoint y: 181, distance: 16.2
click at [668, 181] on div "Image 33px Image" at bounding box center [631, 182] width 190 height 242
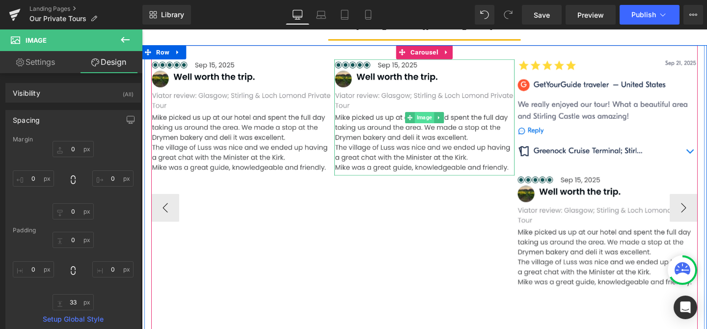
click at [441, 123] on span "Image" at bounding box center [438, 122] width 20 height 12
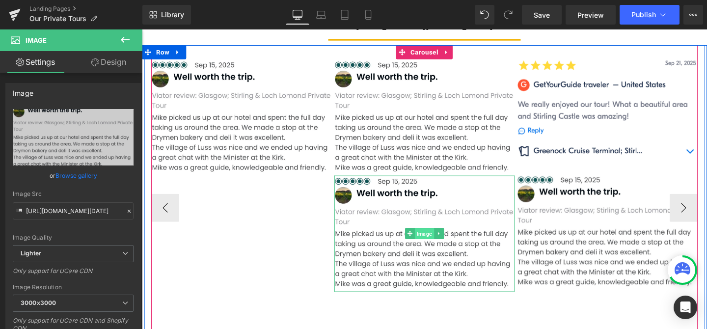
click at [439, 245] on span "Image" at bounding box center [438, 244] width 20 height 12
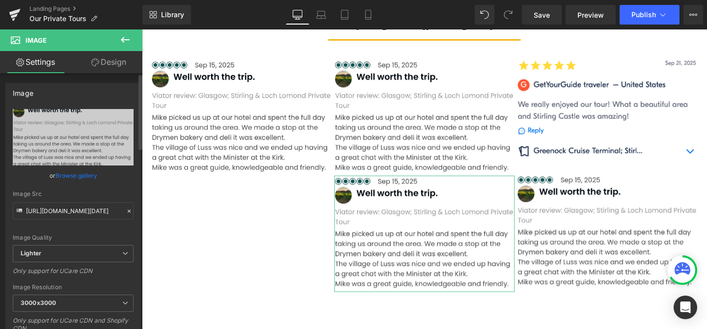
click at [89, 175] on link "Browse gallery" at bounding box center [76, 175] width 42 height 17
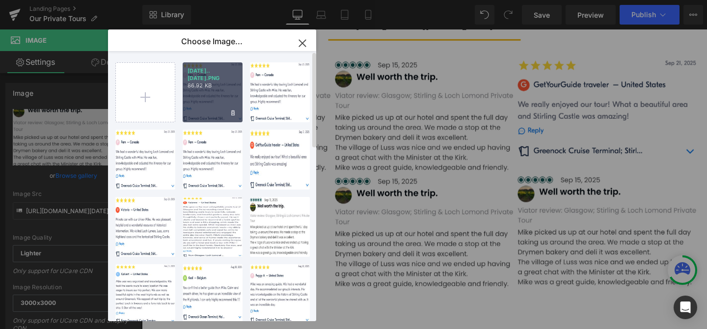
click at [214, 91] on div "2025Oct...Oct7.PNG 86.92 KB" at bounding box center [213, 92] width 60 height 60
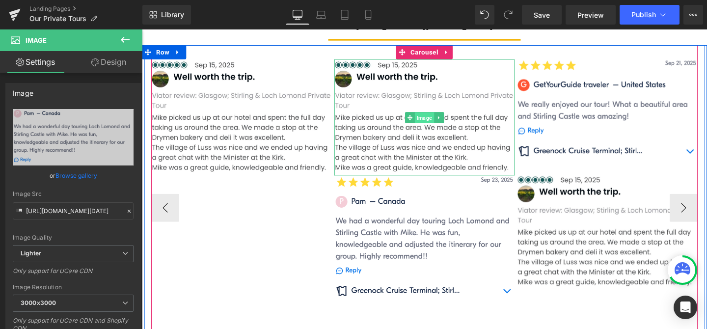
click at [435, 122] on span "Image" at bounding box center [438, 122] width 20 height 12
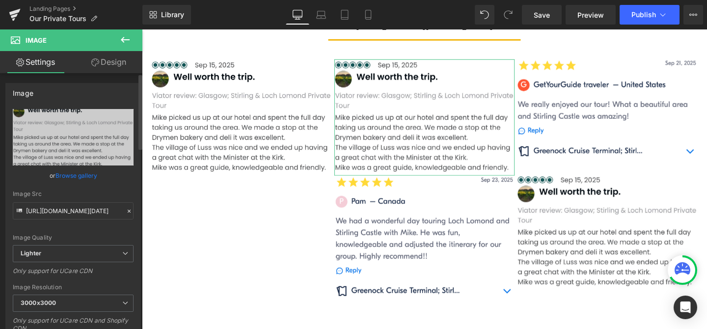
click at [72, 179] on link "Browse gallery" at bounding box center [76, 175] width 42 height 17
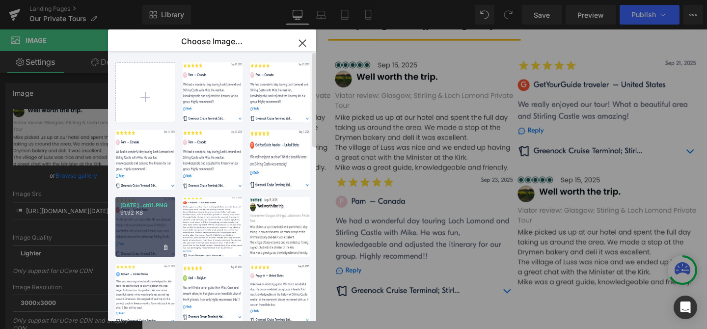
click at [135, 215] on p "91.92 KB" at bounding box center [145, 212] width 50 height 7
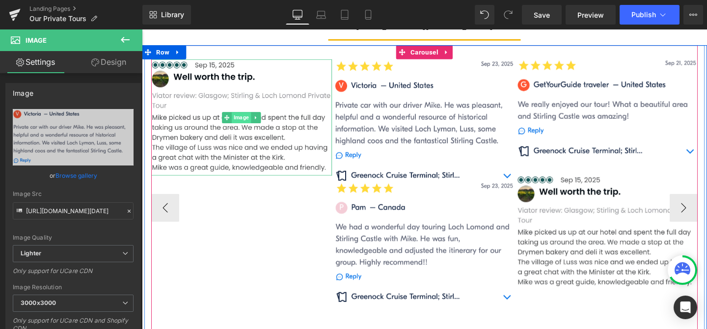
click at [247, 120] on span "Image" at bounding box center [247, 122] width 20 height 12
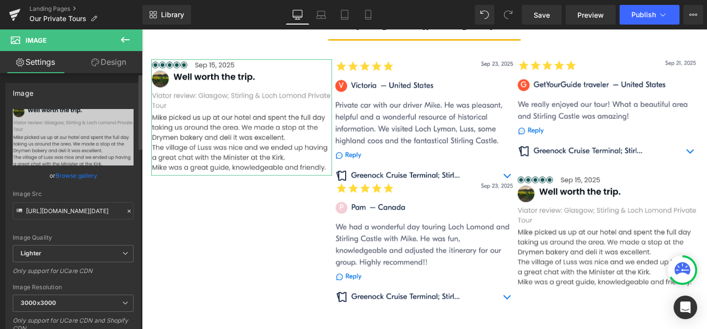
click at [79, 176] on link "Browse gallery" at bounding box center [76, 175] width 42 height 17
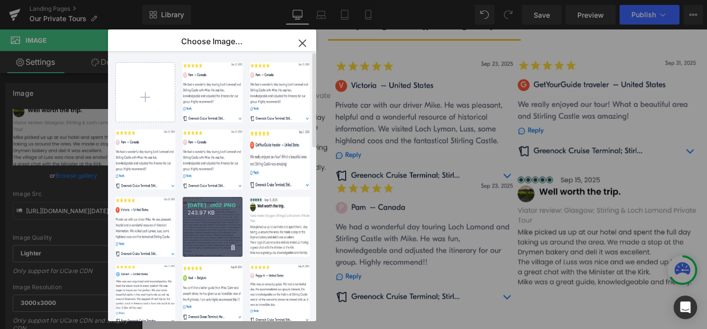
click at [209, 246] on div "[DATE]..ct02.PNG 243.97 KB" at bounding box center [213, 227] width 60 height 60
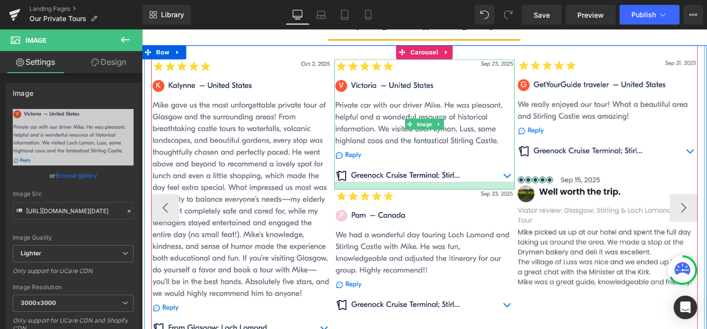
drag, startPoint x: 470, startPoint y: 188, endPoint x: 470, endPoint y: 196, distance: 8.4
click at [470, 196] on div at bounding box center [439, 193] width 190 height 8
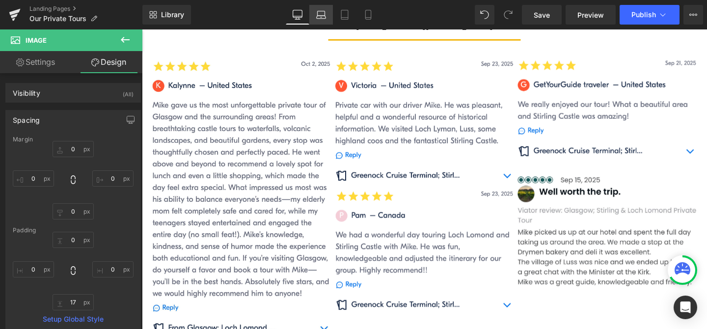
click at [323, 18] on icon at bounding box center [320, 17] width 9 height 3
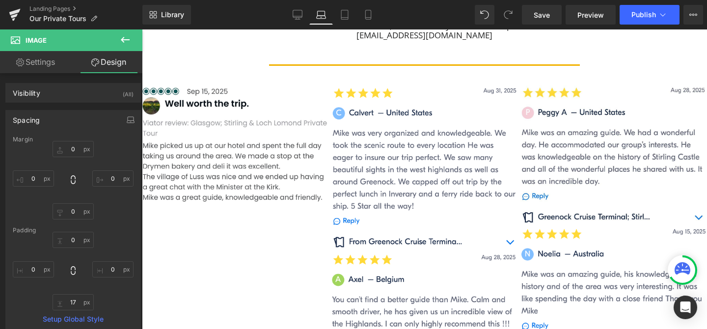
scroll to position [892, 0]
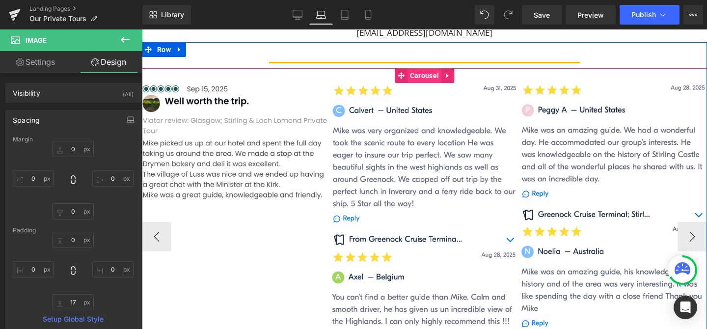
click at [428, 77] on span "Carousel" at bounding box center [424, 75] width 34 height 15
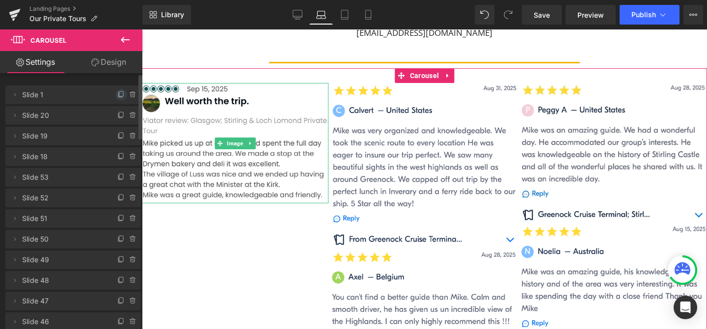
click at [117, 93] on icon at bounding box center [121, 95] width 8 height 8
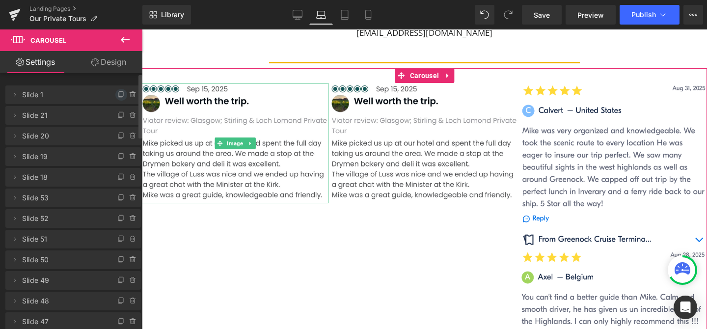
click at [117, 93] on icon at bounding box center [121, 95] width 8 height 8
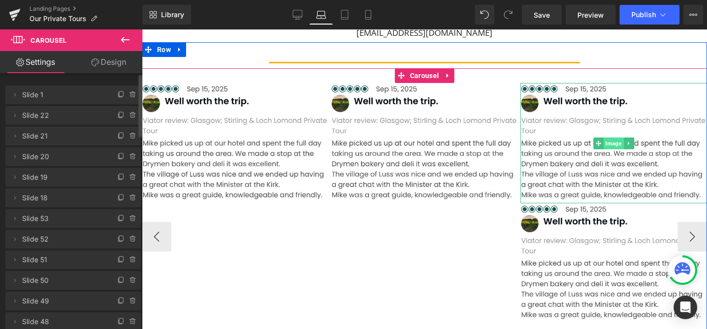
click at [612, 143] on span "Image" at bounding box center [613, 143] width 20 height 12
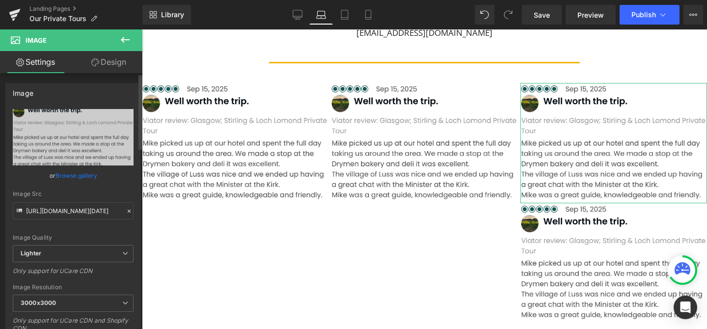
click at [85, 173] on link "Browse gallery" at bounding box center [76, 175] width 42 height 17
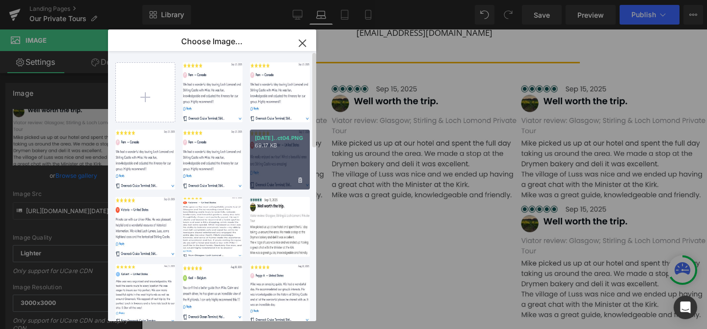
click at [276, 155] on div "[DATE]..ct04.PNG 69.17 KB" at bounding box center [280, 160] width 60 height 60
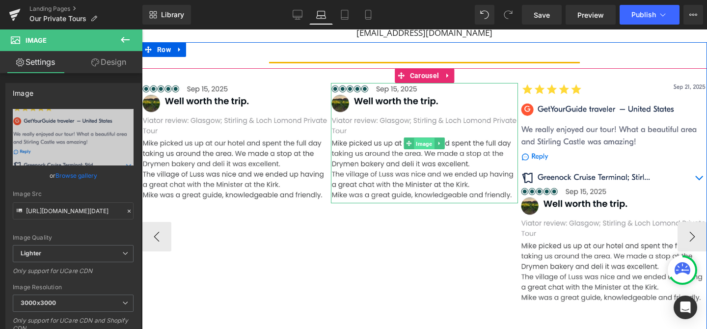
click at [423, 139] on span "Image" at bounding box center [424, 143] width 20 height 12
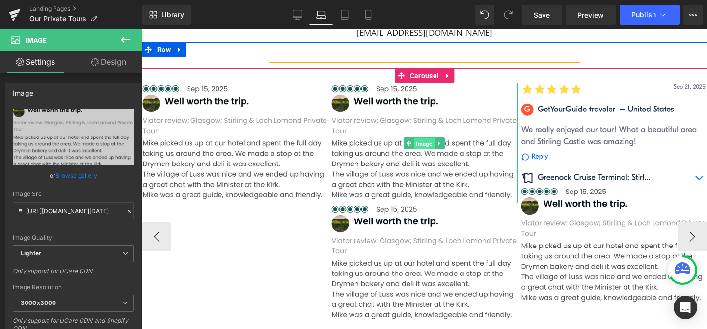
click at [422, 147] on span "Image" at bounding box center [424, 143] width 20 height 12
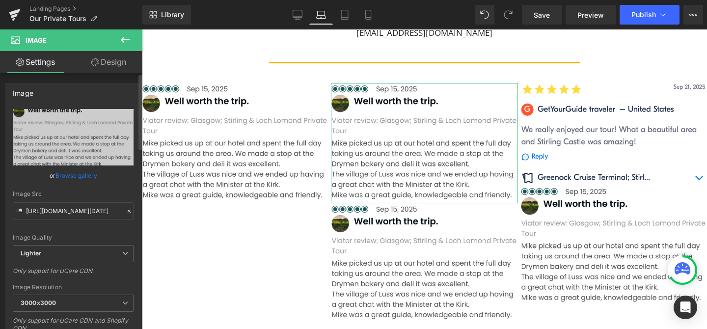
click at [84, 174] on link "Browse gallery" at bounding box center [76, 175] width 42 height 17
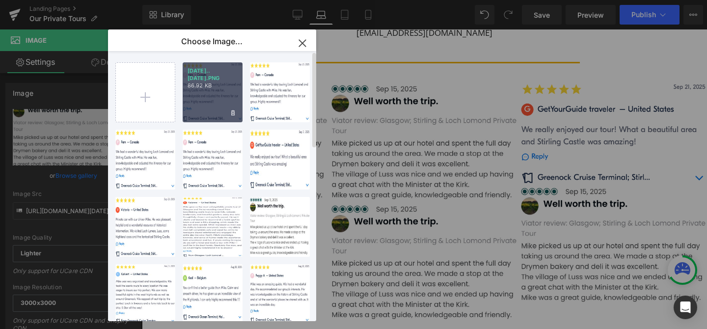
click at [212, 115] on div "2025Oct...Oct7.PNG 86.92 KB" at bounding box center [213, 92] width 60 height 60
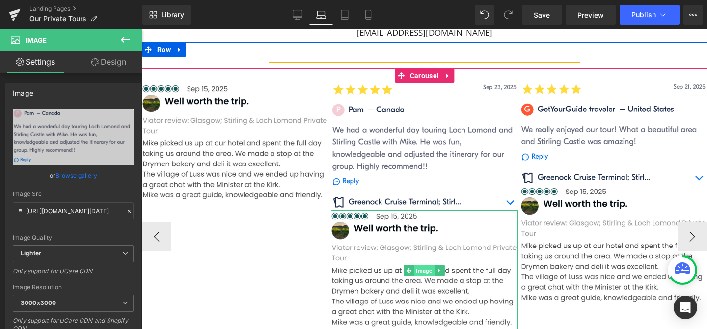
click at [420, 270] on span "Image" at bounding box center [424, 270] width 20 height 12
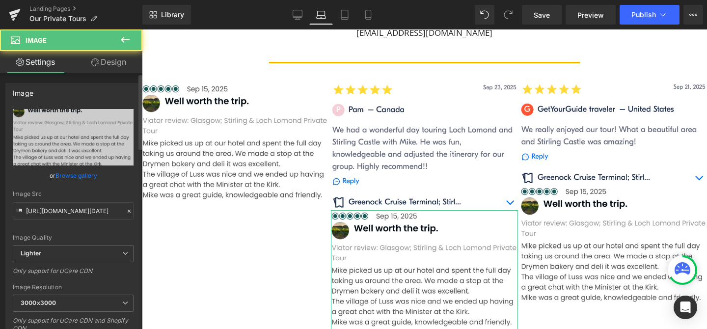
click at [71, 174] on link "Browse gallery" at bounding box center [76, 175] width 42 height 17
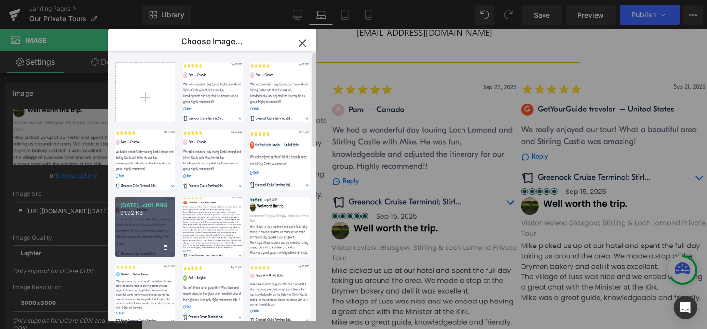
click at [145, 221] on div "[DATE]..ct01.PNG 91.92 KB" at bounding box center [145, 227] width 60 height 60
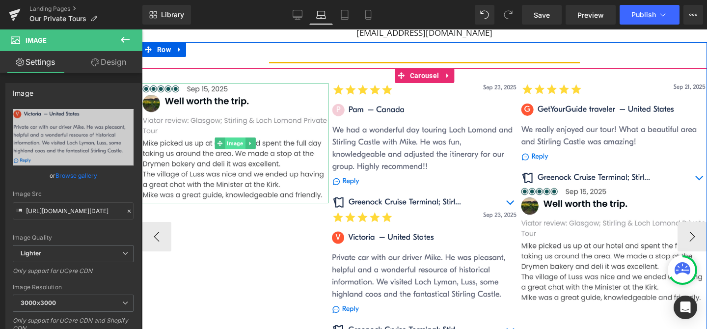
click at [237, 141] on span "Image" at bounding box center [235, 143] width 20 height 12
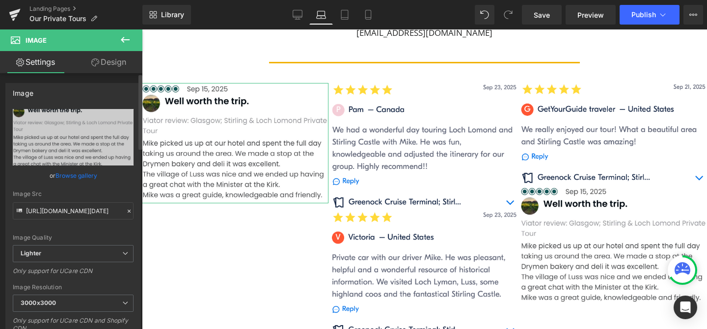
click at [76, 175] on link "Browse gallery" at bounding box center [76, 175] width 42 height 17
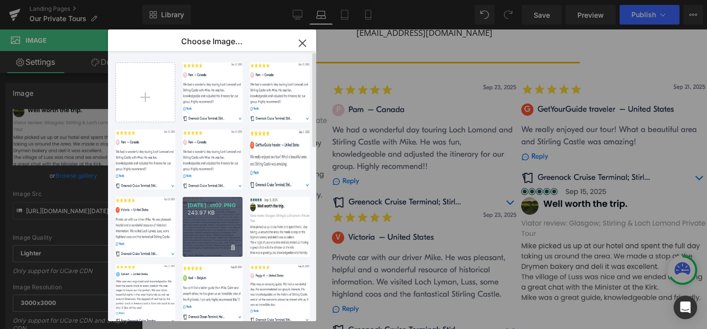
click at [208, 217] on div "[DATE]..ct02.PNG 243.97 KB" at bounding box center [213, 227] width 60 height 60
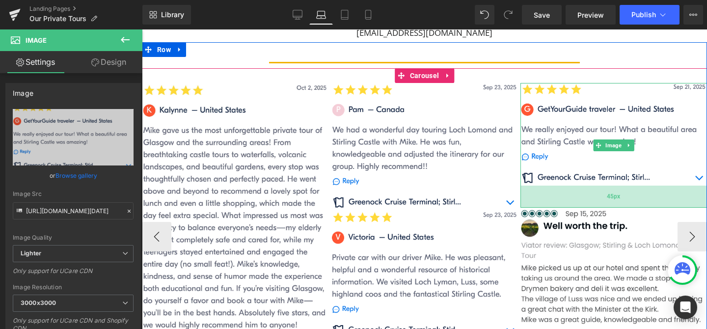
drag, startPoint x: 629, startPoint y: 184, endPoint x: 628, endPoint y: 206, distance: 22.1
click at [628, 206] on div "45px" at bounding box center [613, 196] width 186 height 22
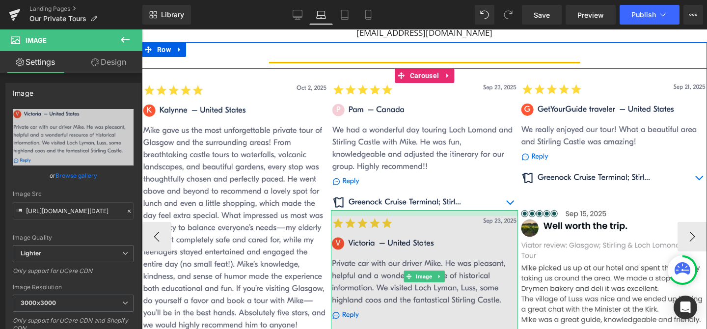
drag, startPoint x: 459, startPoint y: 210, endPoint x: 459, endPoint y: 216, distance: 5.9
click at [459, 216] on div "Image" at bounding box center [424, 276] width 186 height 132
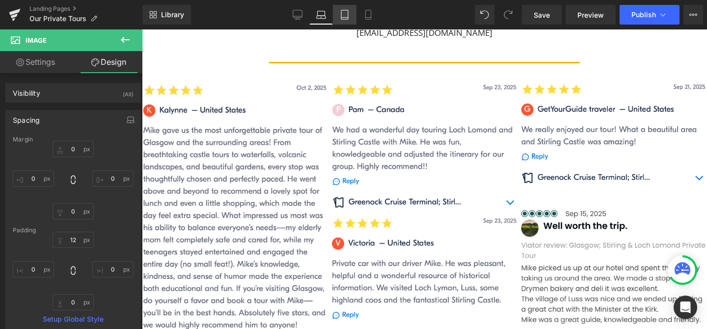
click at [343, 17] on icon at bounding box center [345, 15] width 10 height 10
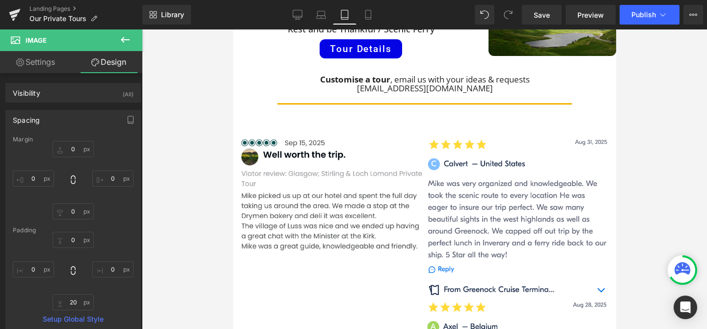
scroll to position [728, 0]
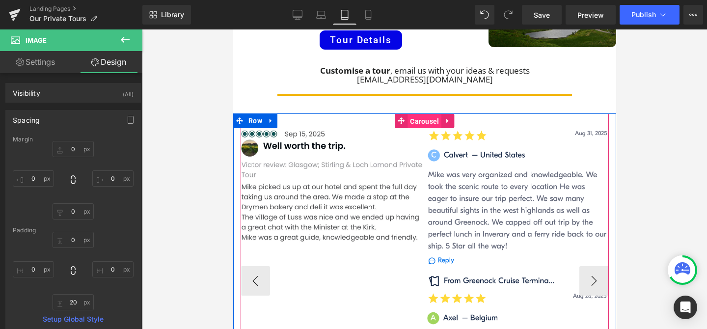
click at [427, 114] on span "Carousel" at bounding box center [424, 121] width 34 height 15
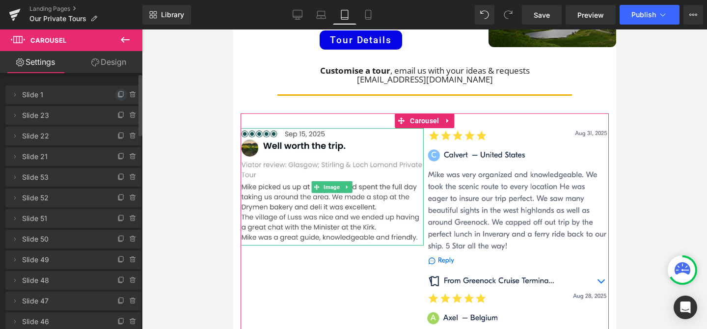
click at [117, 94] on icon at bounding box center [121, 95] width 8 height 8
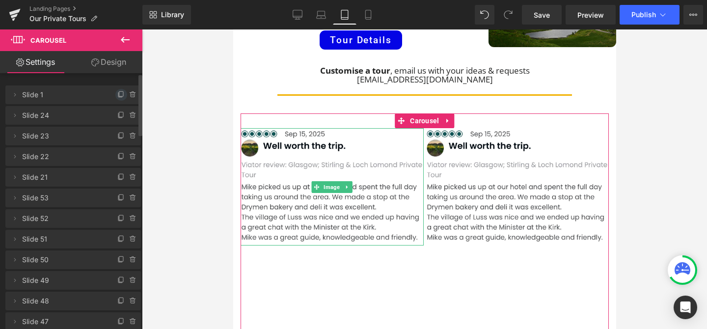
click at [117, 94] on icon at bounding box center [121, 95] width 8 height 8
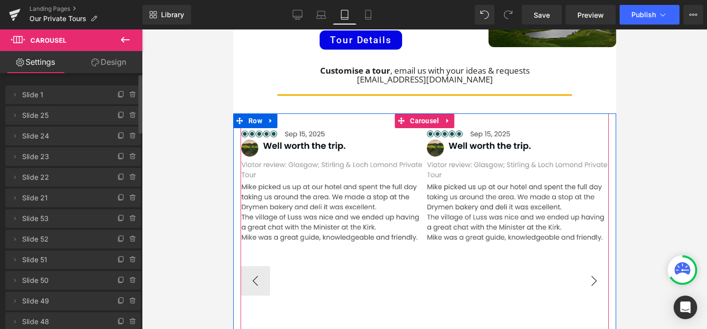
click at [594, 266] on button "›" at bounding box center [593, 280] width 29 height 29
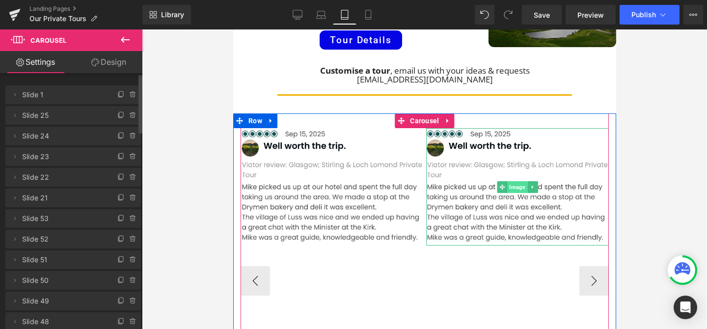
click at [516, 181] on span "Image" at bounding box center [517, 187] width 20 height 12
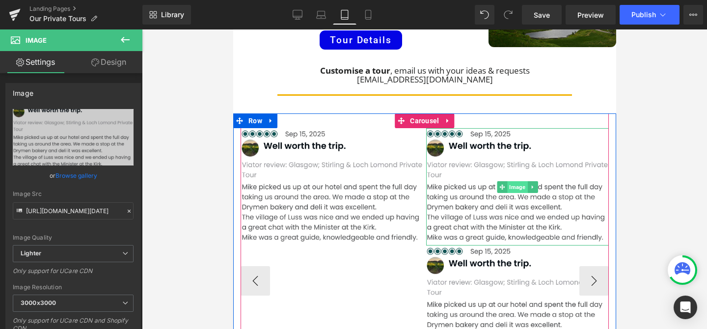
click at [520, 181] on span "Image" at bounding box center [517, 187] width 20 height 12
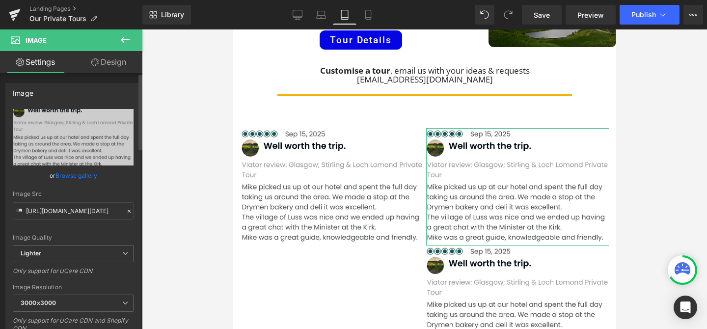
click at [93, 176] on link "Browse gallery" at bounding box center [76, 175] width 42 height 17
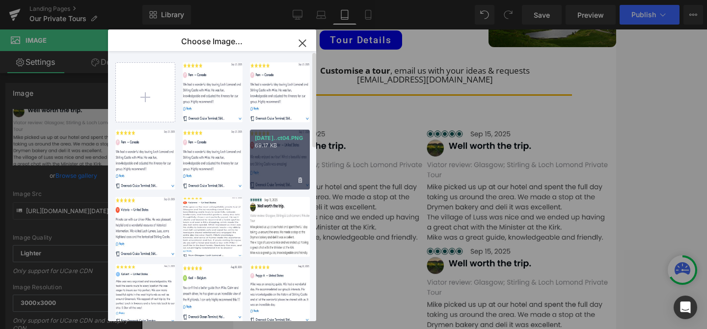
click at [268, 159] on div "[DATE]..ct04.PNG 69.17 KB" at bounding box center [280, 160] width 60 height 60
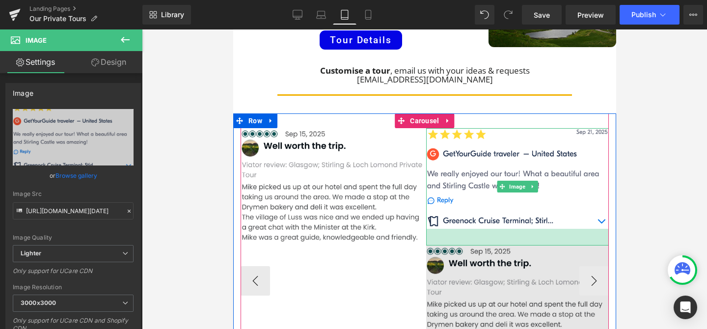
drag, startPoint x: 517, startPoint y: 173, endPoint x: 518, endPoint y: 190, distance: 16.7
click at [518, 229] on div "34px" at bounding box center [516, 237] width 183 height 17
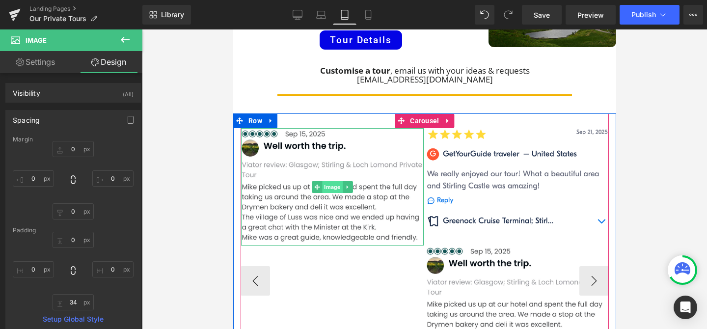
click at [332, 181] on span "Image" at bounding box center [331, 187] width 20 height 12
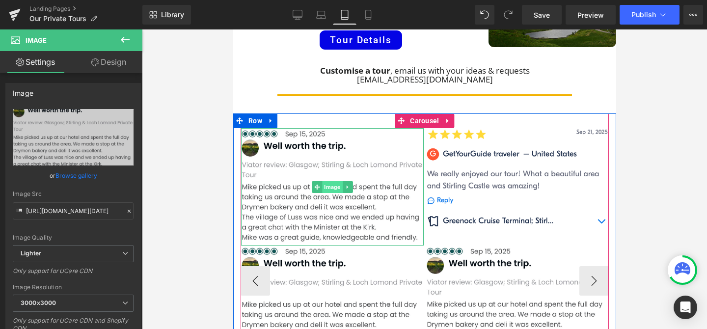
click at [331, 181] on span "Image" at bounding box center [331, 187] width 20 height 12
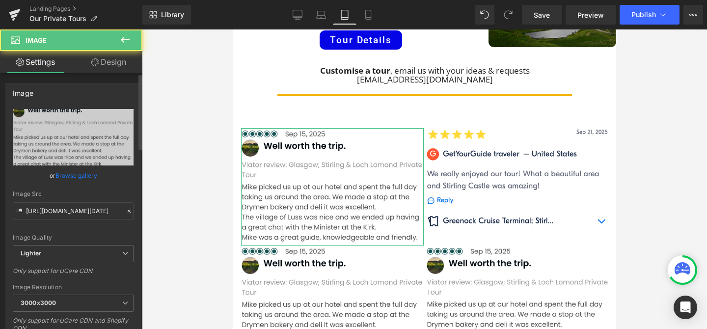
click at [76, 176] on link "Browse gallery" at bounding box center [76, 175] width 42 height 17
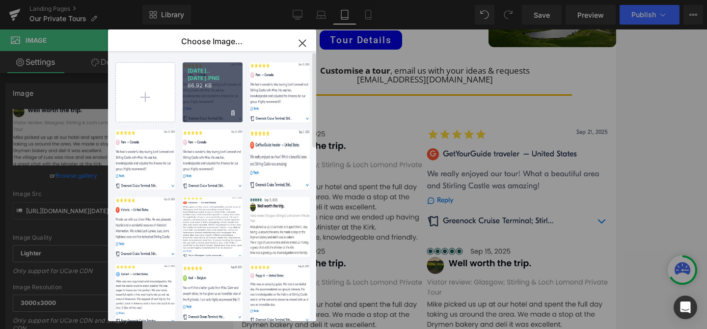
click at [220, 97] on div "2025Oct...Oct7.PNG 86.92 KB" at bounding box center [213, 92] width 60 height 60
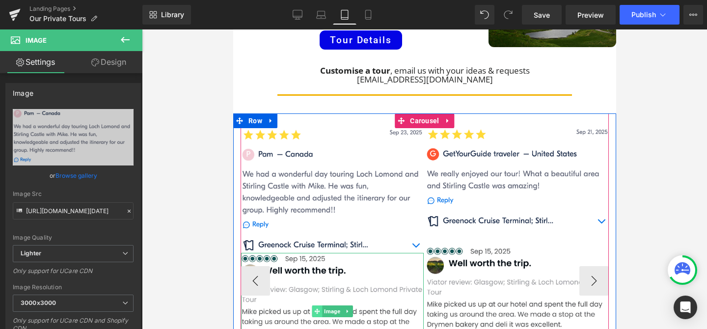
click at [320, 305] on span at bounding box center [316, 311] width 10 height 12
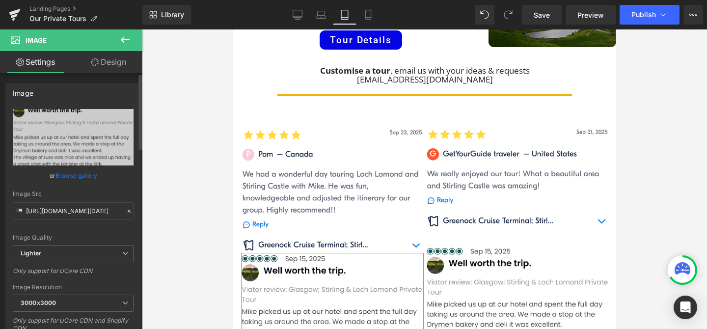
click at [92, 179] on link "Browse gallery" at bounding box center [76, 175] width 42 height 17
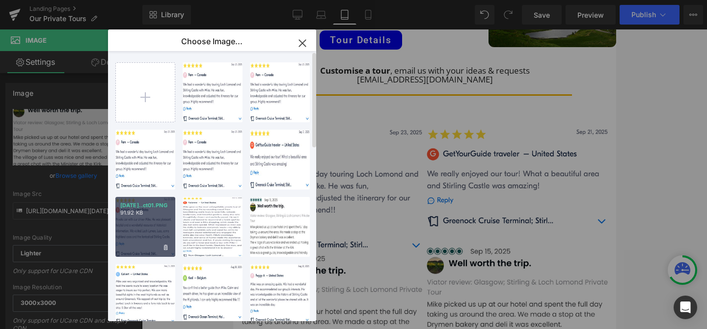
click at [135, 228] on div "[DATE]..ct01.PNG 91.92 KB" at bounding box center [145, 227] width 60 height 60
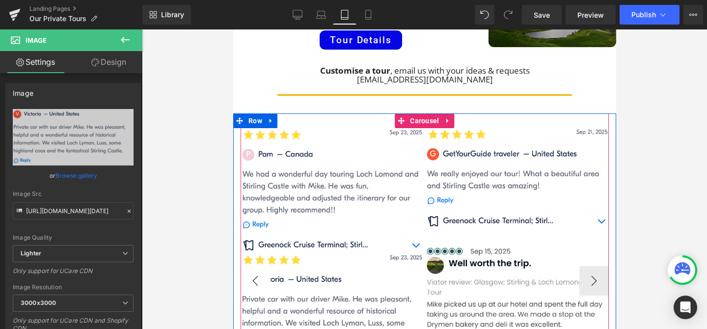
click at [249, 266] on button "‹" at bounding box center [254, 280] width 29 height 29
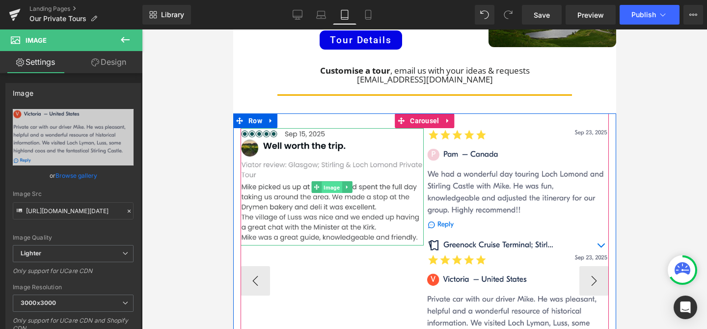
click at [336, 181] on span "Image" at bounding box center [331, 187] width 20 height 12
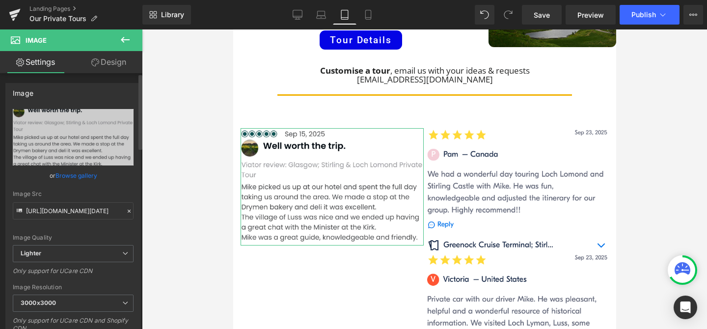
click at [85, 178] on link "Browse gallery" at bounding box center [76, 175] width 42 height 17
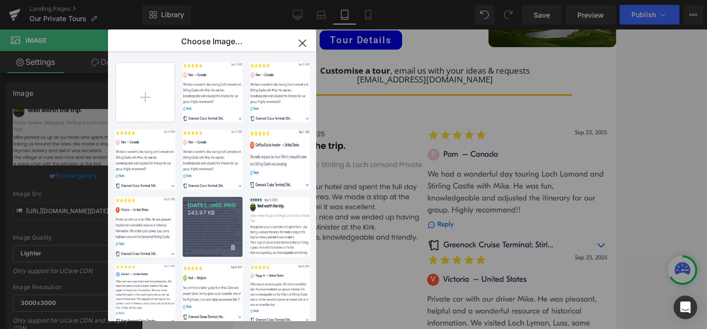
click at [226, 235] on div "[DATE]..ct02.PNG 243.97 KB" at bounding box center [213, 227] width 60 height 60
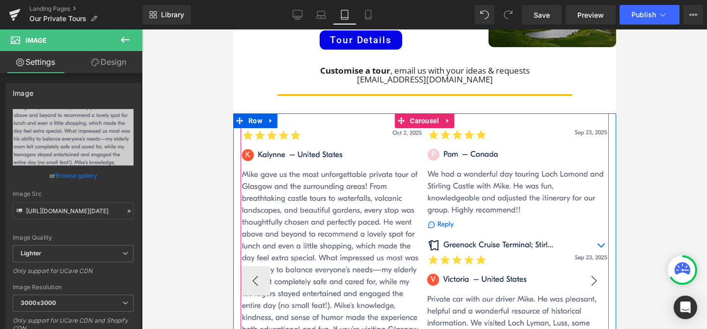
click at [599, 266] on button "›" at bounding box center [593, 280] width 29 height 29
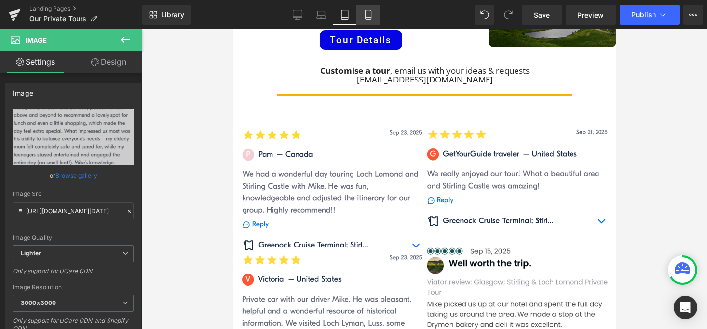
click at [370, 18] on icon at bounding box center [368, 15] width 10 height 10
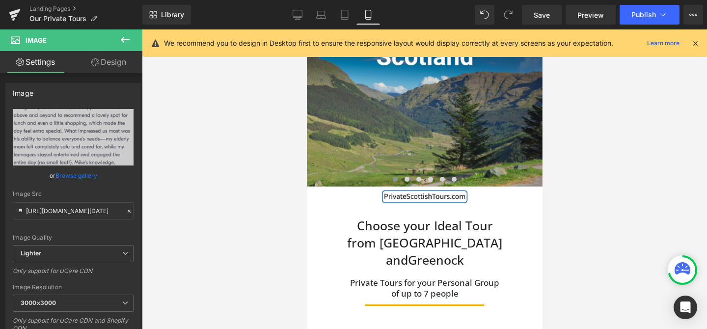
click at [695, 45] on icon at bounding box center [694, 43] width 9 height 9
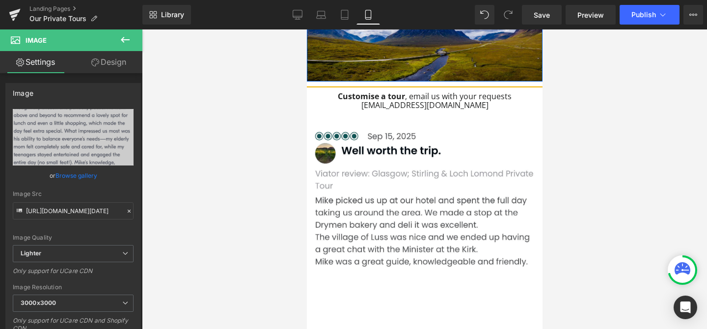
scroll to position [946, 0]
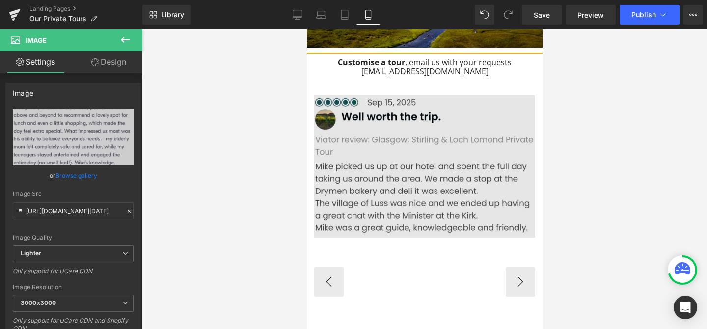
click at [423, 132] on div "Image" at bounding box center [424, 174] width 221 height 158
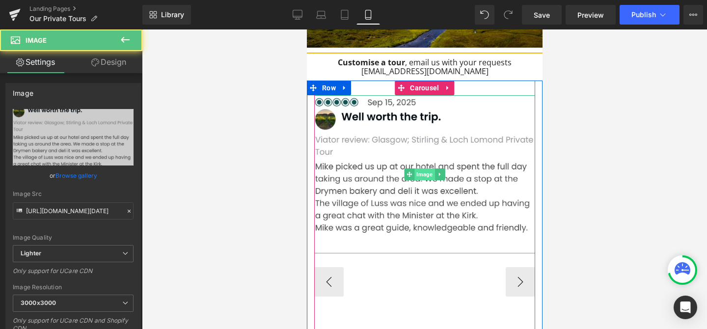
click at [423, 168] on span "Image" at bounding box center [424, 174] width 20 height 12
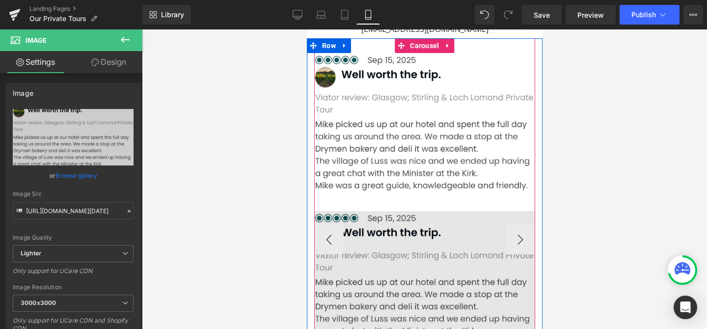
scroll to position [988, 0]
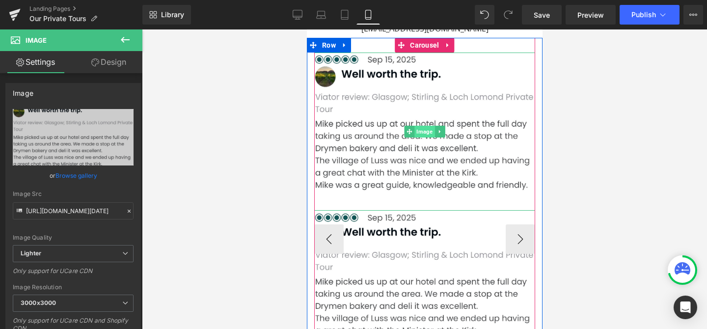
click at [425, 126] on span "Image" at bounding box center [424, 132] width 20 height 12
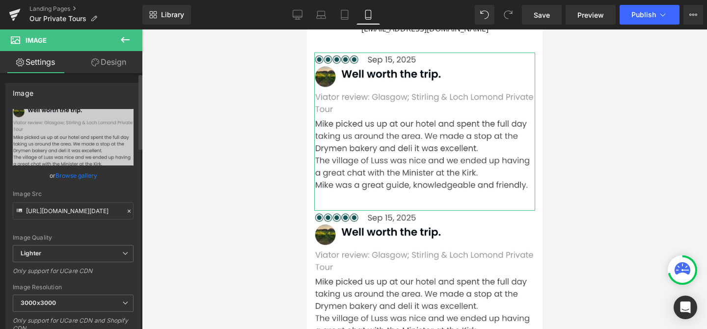
click at [78, 177] on link "Browse gallery" at bounding box center [76, 175] width 42 height 17
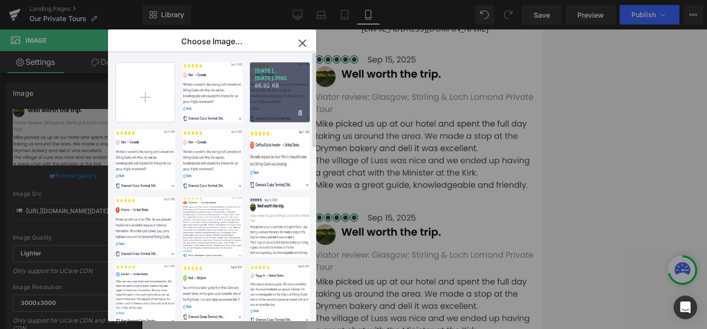
click at [273, 97] on div "2025Oct...Oct7.PNG 86.92 KB" at bounding box center [280, 92] width 60 height 60
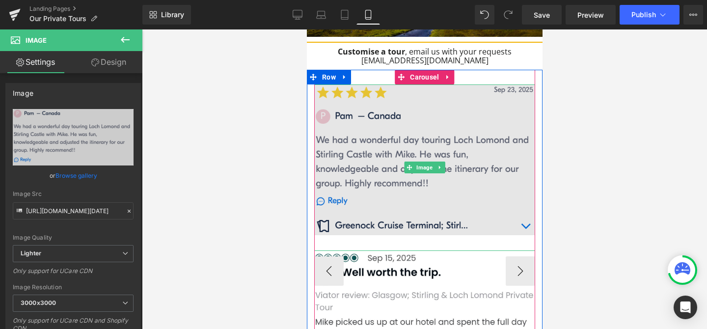
scroll to position [957, 0]
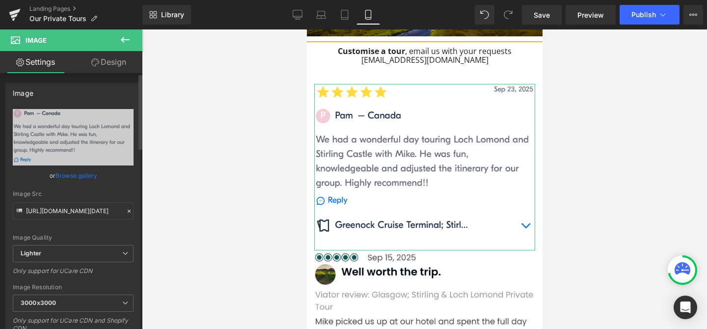
click at [65, 175] on link "Browse gallery" at bounding box center [76, 175] width 42 height 17
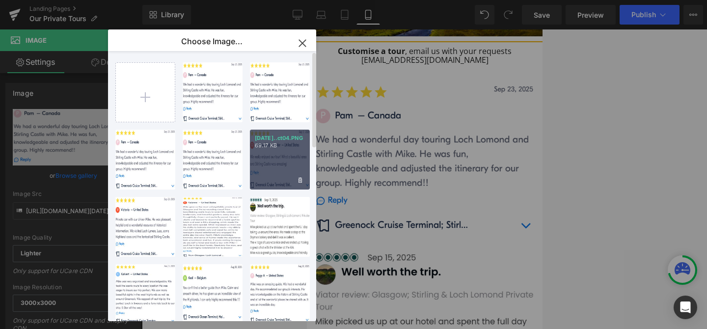
click at [283, 177] on div "[DATE]..ct04.PNG 69.17 KB" at bounding box center [280, 160] width 60 height 60
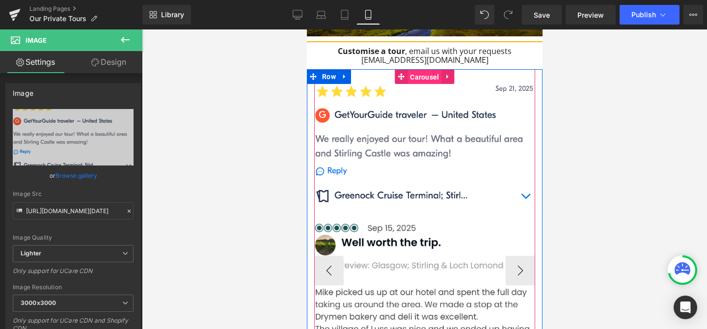
click at [425, 70] on span "Carousel" at bounding box center [424, 77] width 34 height 15
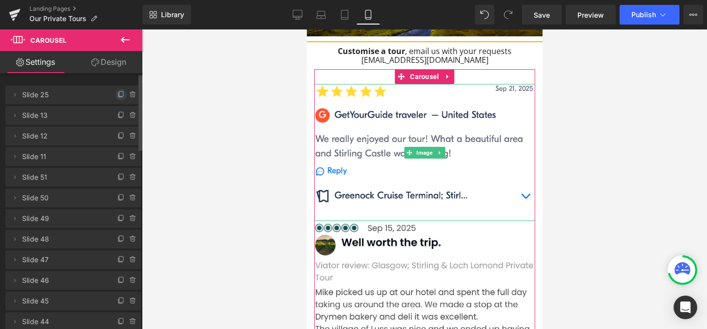
click at [120, 93] on icon at bounding box center [121, 95] width 8 height 8
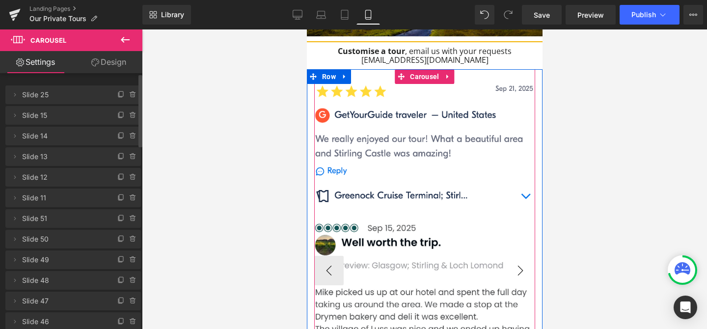
click at [526, 256] on button "›" at bounding box center [519, 270] width 29 height 29
click at [330, 256] on button "‹" at bounding box center [328, 270] width 29 height 29
click at [322, 256] on button "‹" at bounding box center [328, 270] width 29 height 29
click at [524, 256] on button "›" at bounding box center [519, 270] width 29 height 29
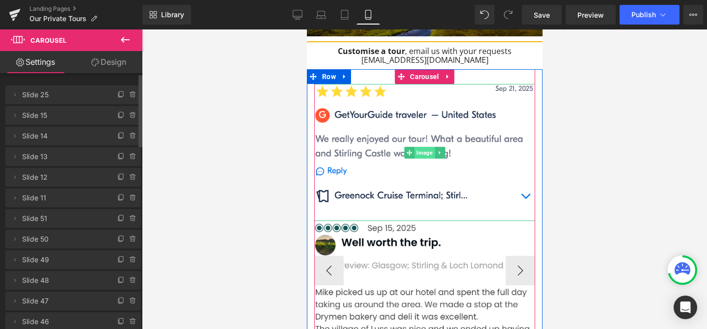
click at [425, 147] on span "Image" at bounding box center [424, 153] width 20 height 12
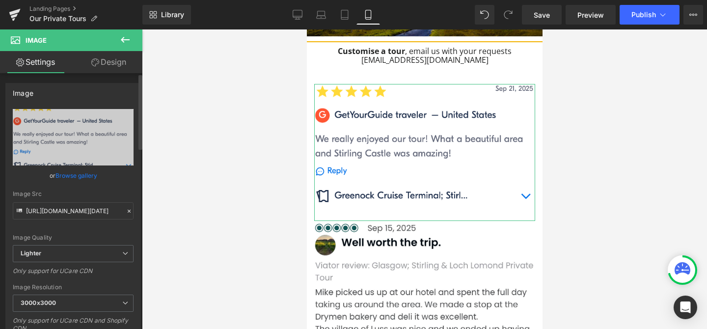
click at [78, 178] on link "Browse gallery" at bounding box center [76, 175] width 42 height 17
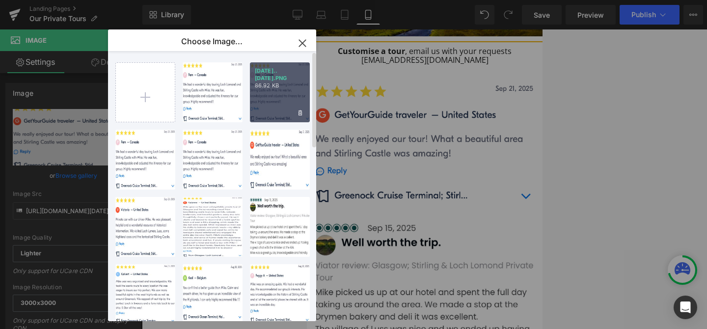
click at [270, 88] on div "2025Oct...Oct7.PNG 86.92 KB" at bounding box center [280, 92] width 60 height 60
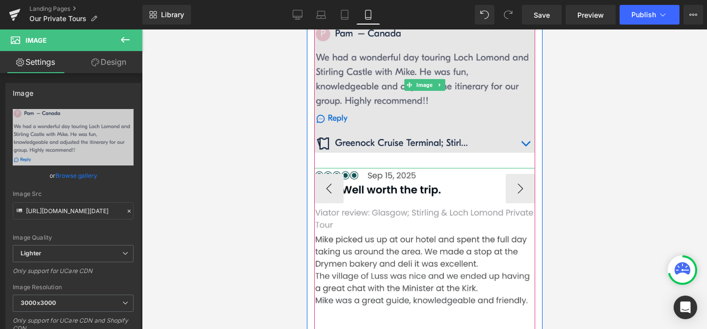
scroll to position [1041, 0]
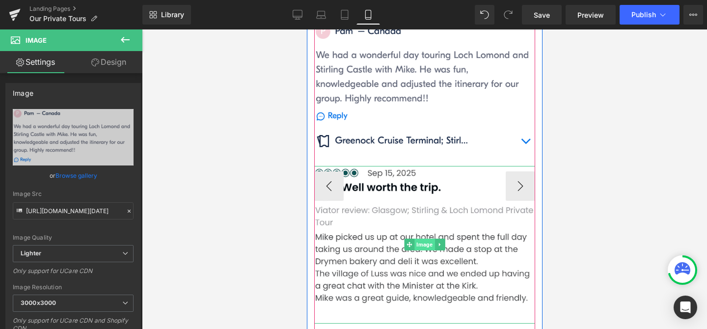
click at [418, 238] on span "Image" at bounding box center [424, 244] width 20 height 12
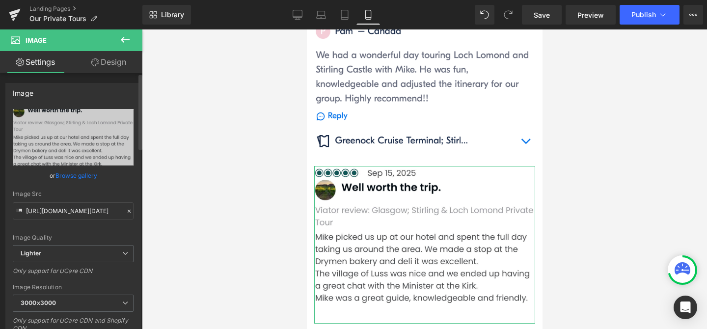
click at [75, 173] on link "Browse gallery" at bounding box center [76, 175] width 42 height 17
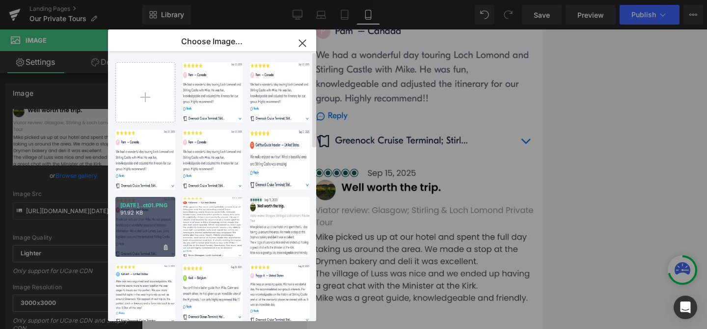
click at [154, 227] on div "[DATE]..ct01.PNG 91.92 KB" at bounding box center [145, 227] width 60 height 60
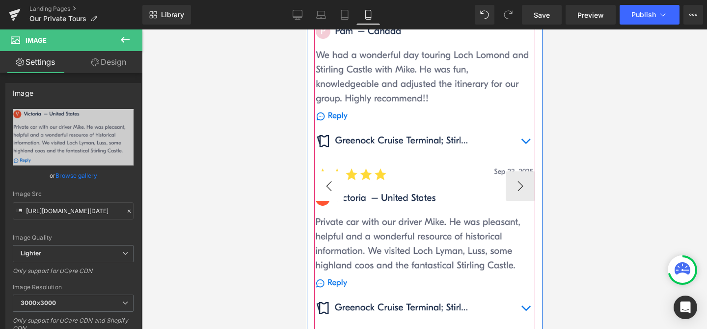
click at [335, 171] on button "‹" at bounding box center [328, 185] width 29 height 29
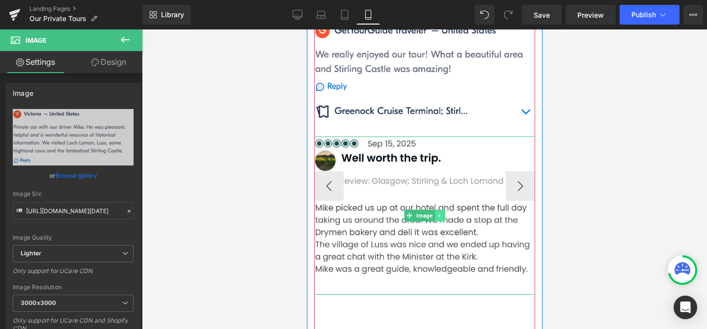
click at [441, 212] on icon at bounding box center [438, 215] width 5 height 6
click at [444, 213] on icon at bounding box center [444, 215] width 5 height 5
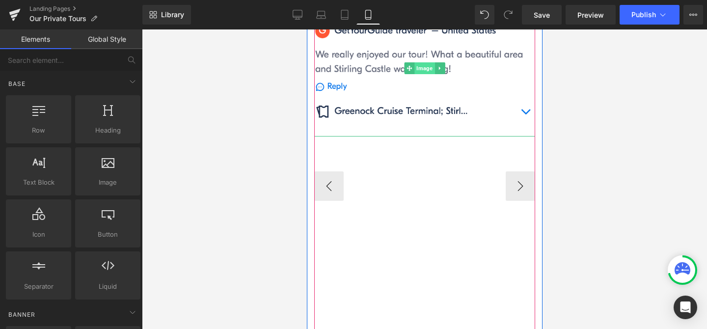
click at [427, 62] on span "Image" at bounding box center [424, 68] width 20 height 12
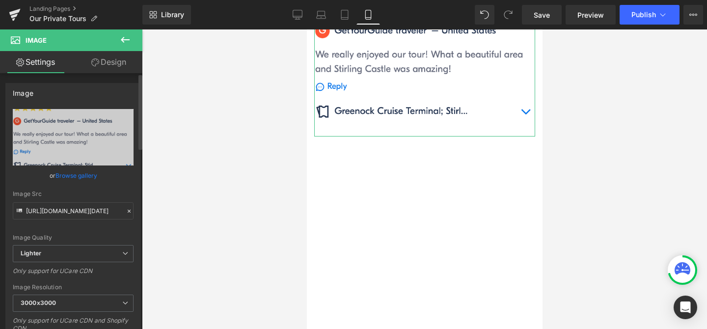
click at [75, 175] on link "Browse gallery" at bounding box center [76, 175] width 42 height 17
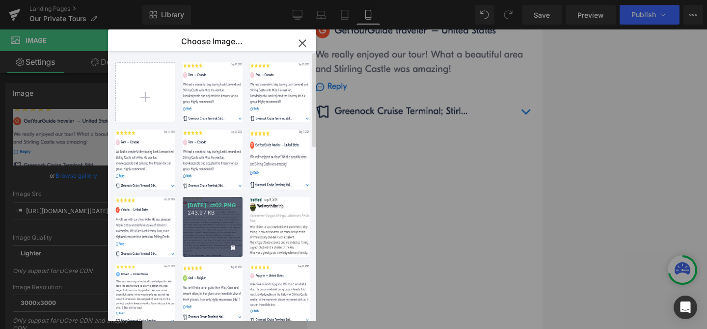
click at [192, 217] on div "[DATE]..ct02.PNG 243.97 KB" at bounding box center [213, 227] width 60 height 60
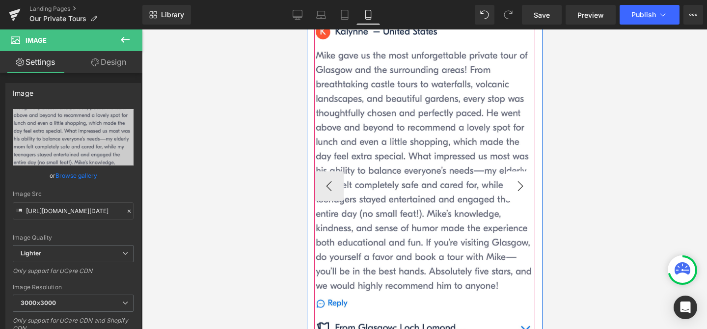
click at [517, 171] on button "›" at bounding box center [519, 185] width 29 height 29
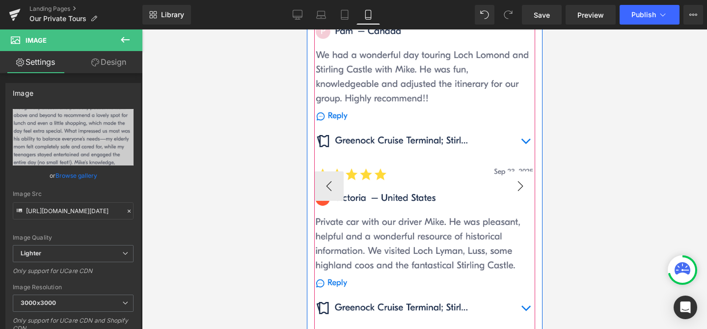
click at [518, 171] on button "›" at bounding box center [519, 185] width 29 height 29
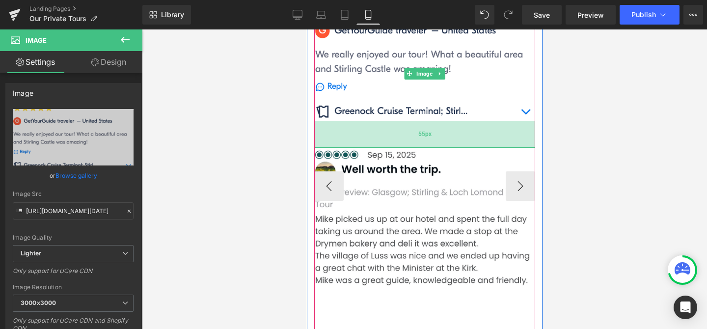
drag, startPoint x: 476, startPoint y: 97, endPoint x: 476, endPoint y: 108, distance: 10.8
click at [476, 121] on div "55px" at bounding box center [424, 134] width 221 height 27
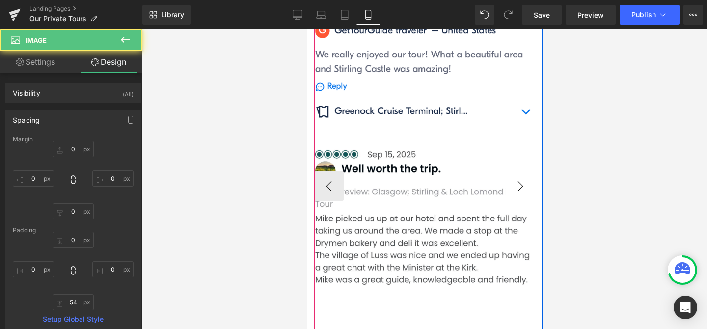
click at [527, 171] on button "›" at bounding box center [519, 185] width 29 height 29
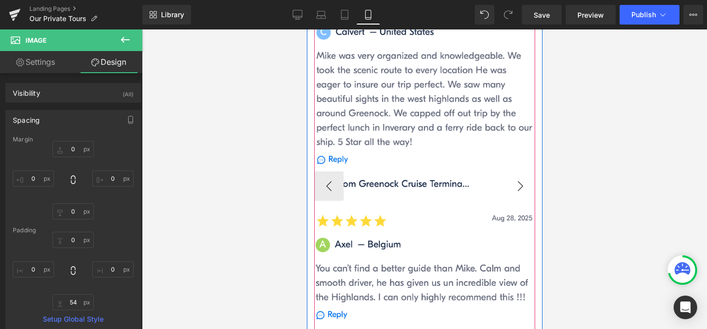
click at [527, 171] on button "›" at bounding box center [519, 185] width 29 height 29
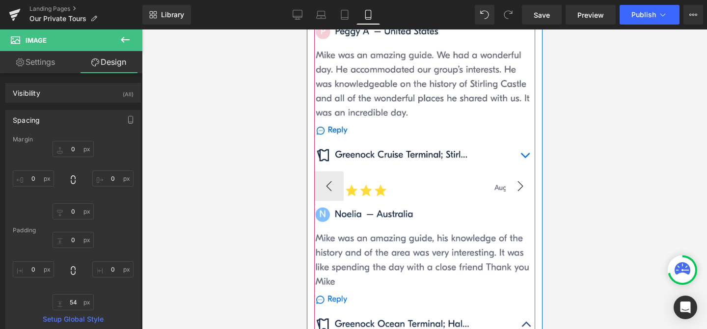
click at [527, 171] on button "›" at bounding box center [519, 185] width 29 height 29
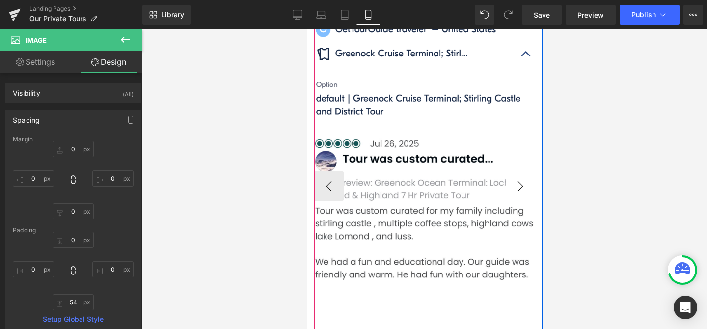
click at [527, 171] on button "›" at bounding box center [519, 185] width 29 height 29
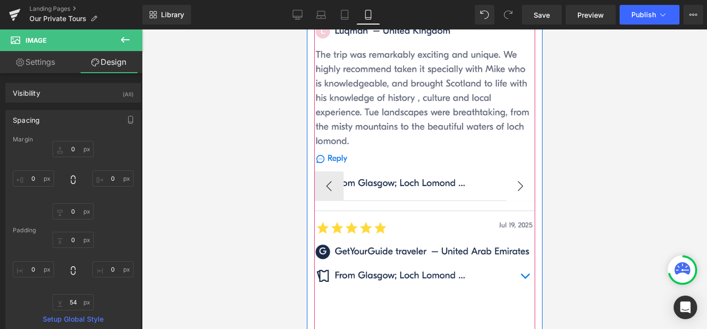
click at [527, 171] on button "›" at bounding box center [519, 185] width 29 height 29
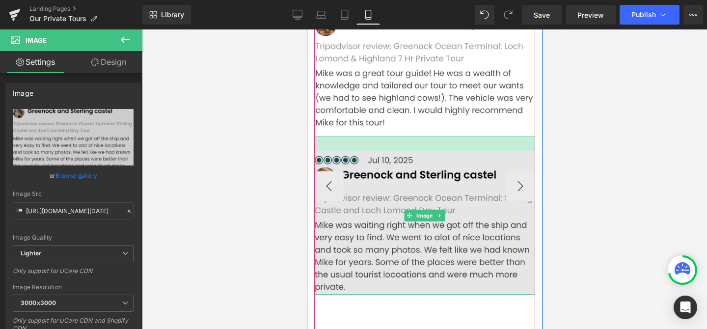
drag, startPoint x: 453, startPoint y: 100, endPoint x: 452, endPoint y: 114, distance: 14.2
click at [452, 136] on div "Image" at bounding box center [424, 215] width 221 height 158
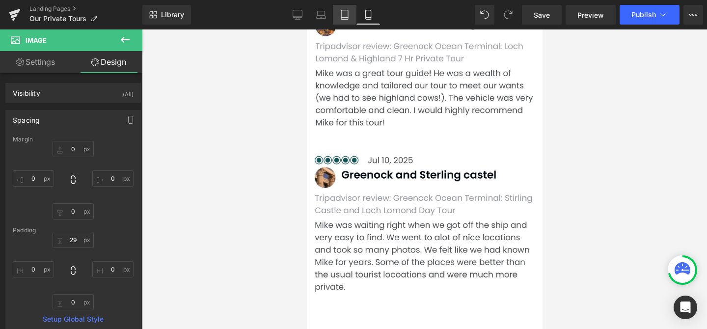
click at [345, 20] on link "Tablet" at bounding box center [345, 15] width 24 height 20
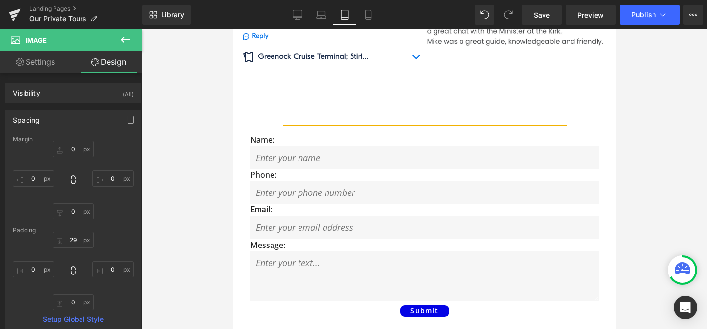
scroll to position [0, 0]
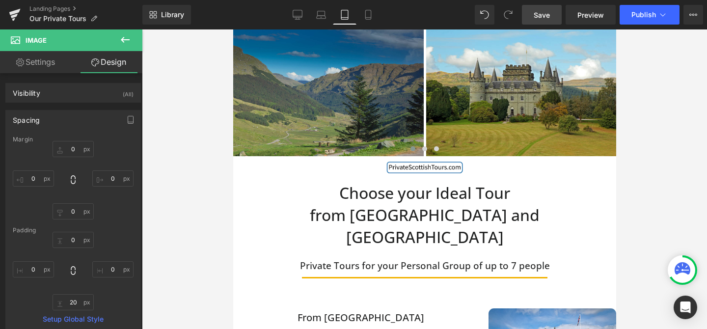
click at [542, 12] on span "Save" at bounding box center [541, 15] width 16 height 10
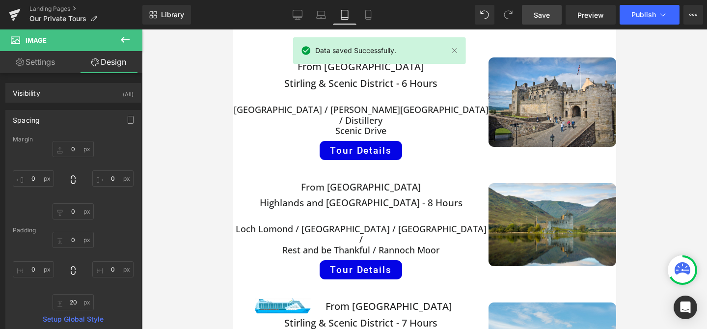
scroll to position [208, 0]
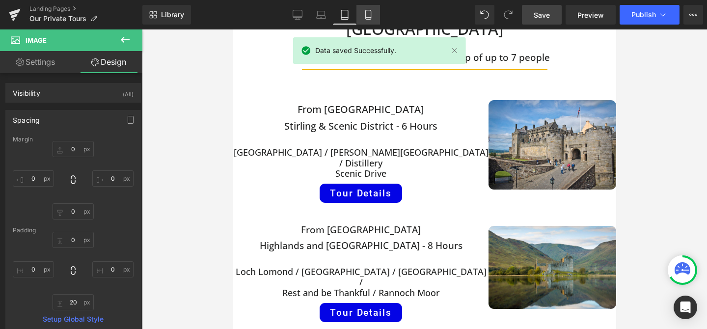
click at [365, 16] on icon at bounding box center [368, 15] width 10 height 10
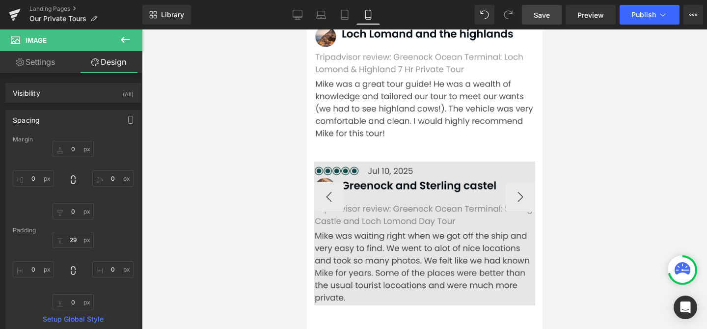
scroll to position [1029, 0]
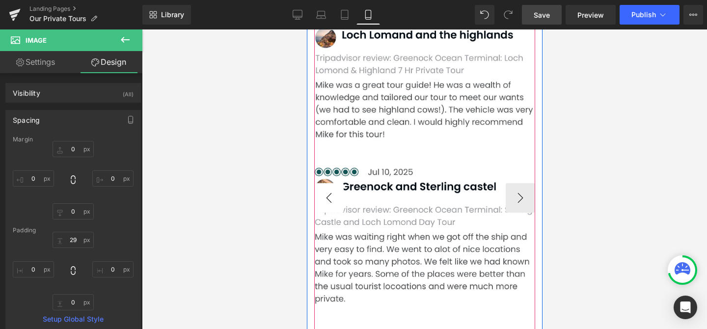
click at [334, 183] on button "‹" at bounding box center [328, 197] width 29 height 29
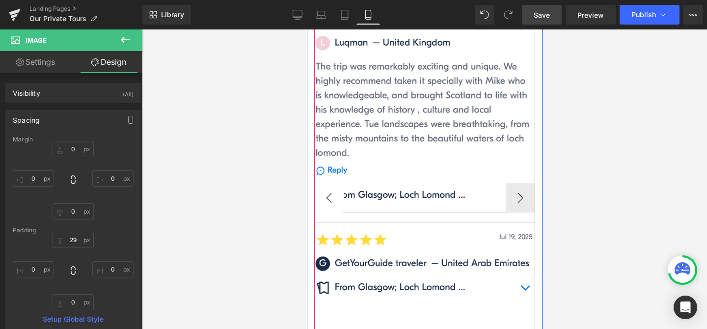
click at [334, 183] on button "‹" at bounding box center [328, 197] width 29 height 29
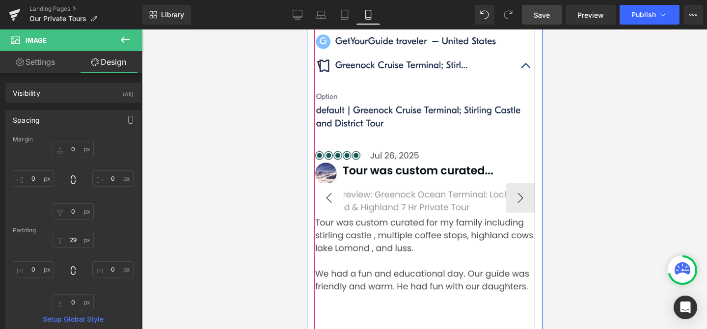
click at [334, 183] on button "‹" at bounding box center [328, 197] width 29 height 29
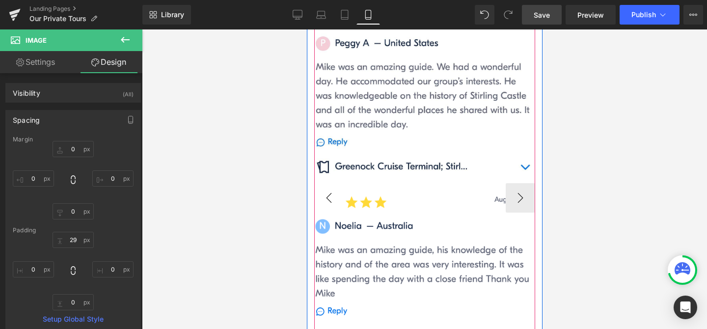
click at [334, 183] on button "‹" at bounding box center [328, 197] width 29 height 29
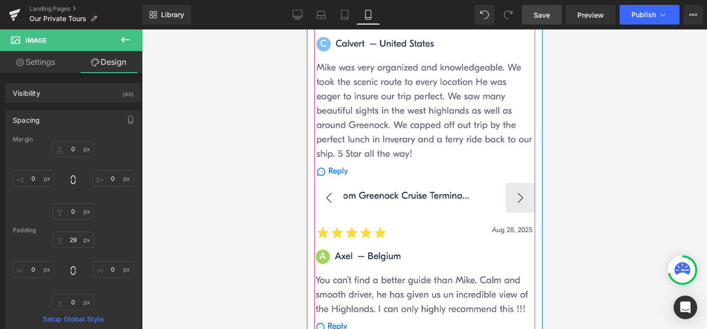
click at [334, 183] on button "‹" at bounding box center [328, 197] width 29 height 29
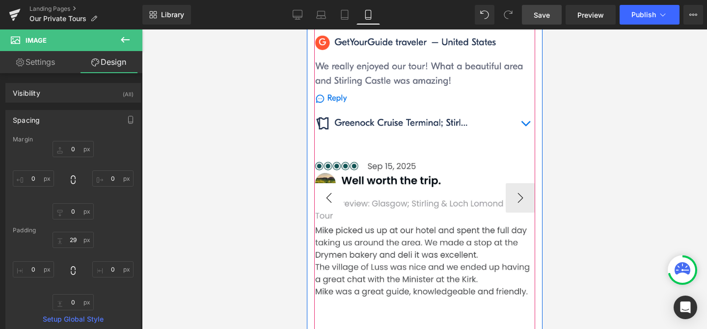
click at [334, 183] on button "‹" at bounding box center [328, 197] width 29 height 29
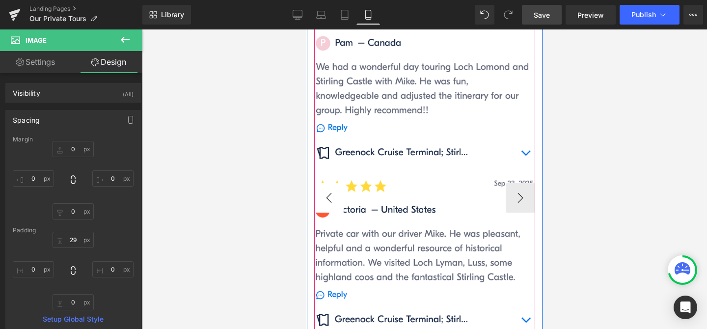
click at [334, 183] on button "‹" at bounding box center [328, 197] width 29 height 29
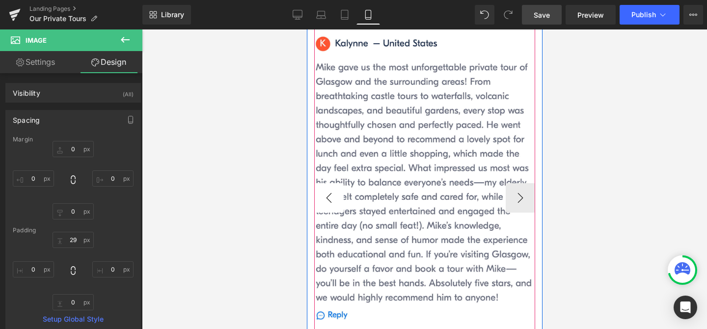
click at [334, 183] on button "‹" at bounding box center [328, 197] width 29 height 29
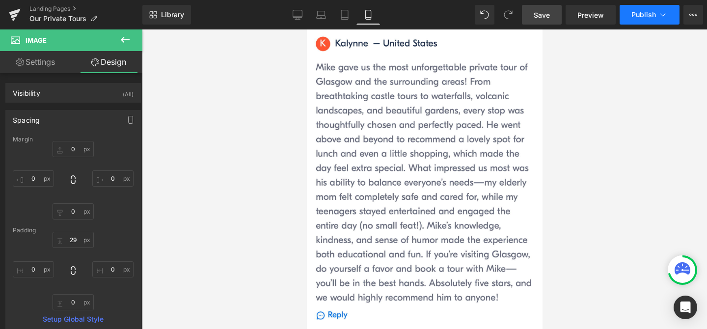
click at [649, 17] on span "Publish" at bounding box center [643, 15] width 25 height 8
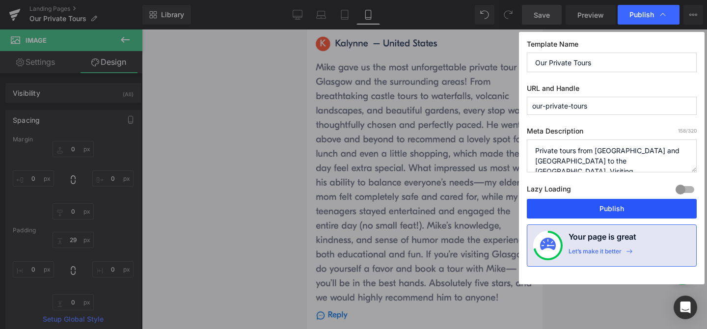
click at [592, 211] on button "Publish" at bounding box center [611, 209] width 170 height 20
